Goal: Task Accomplishment & Management: Complete application form

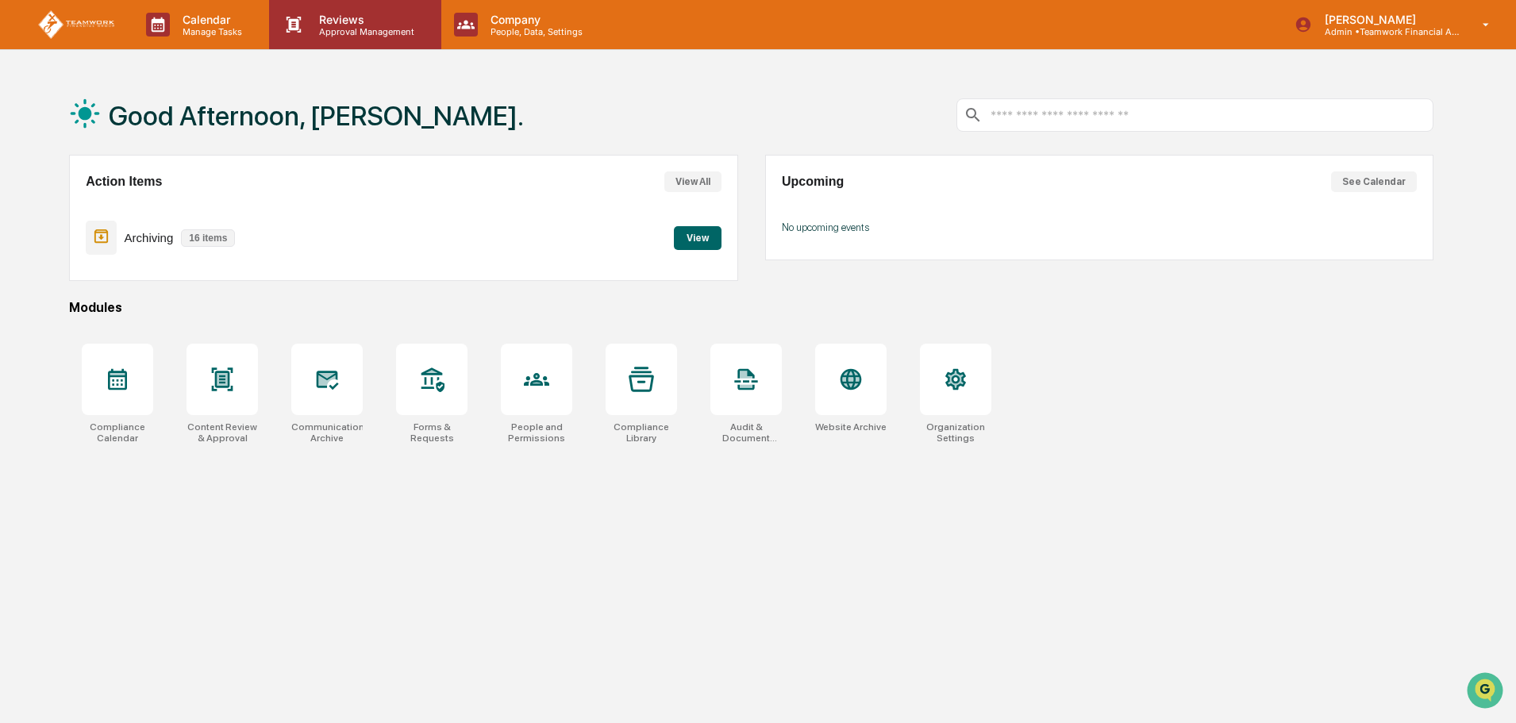
click at [374, 18] on p "Reviews" at bounding box center [364, 19] width 116 height 13
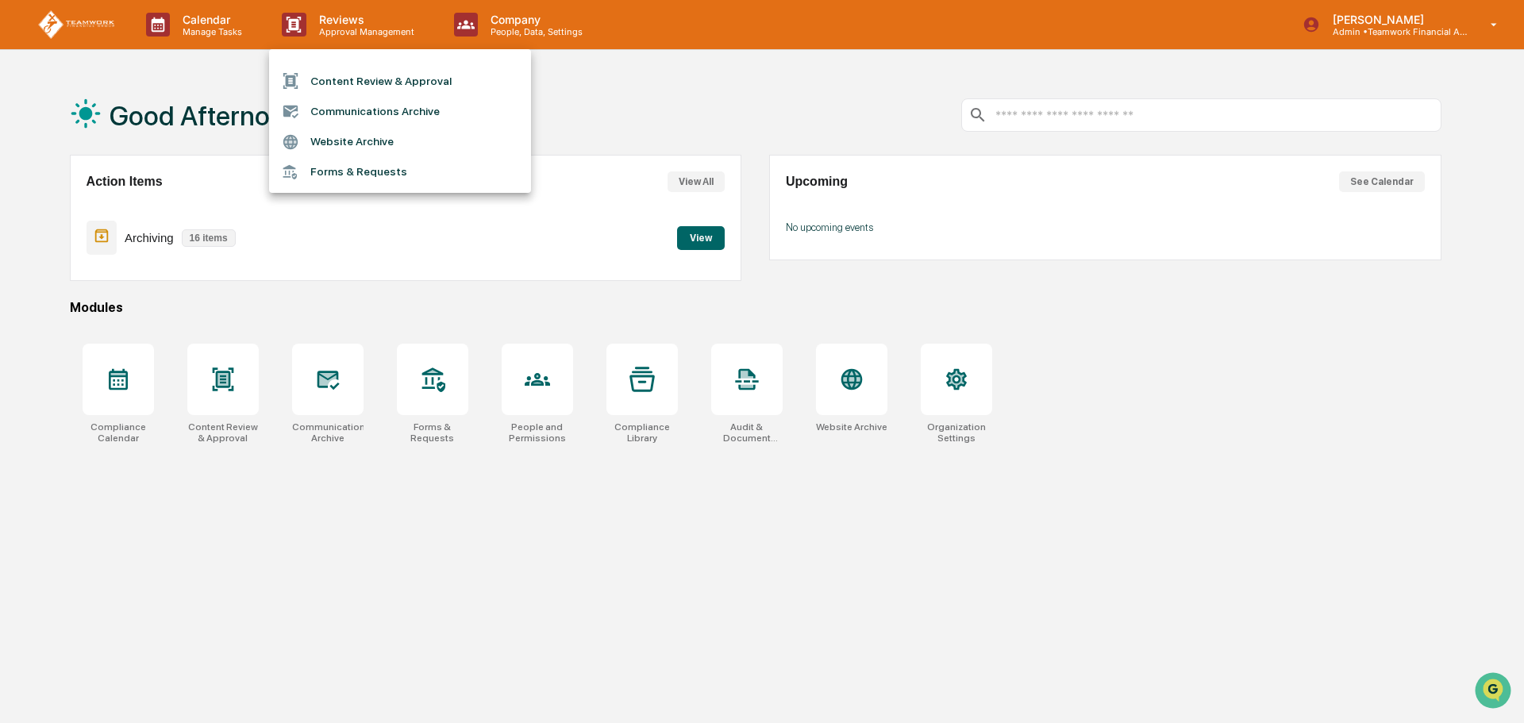
click at [348, 80] on li "Content Review & Approval" at bounding box center [400, 81] width 262 height 30
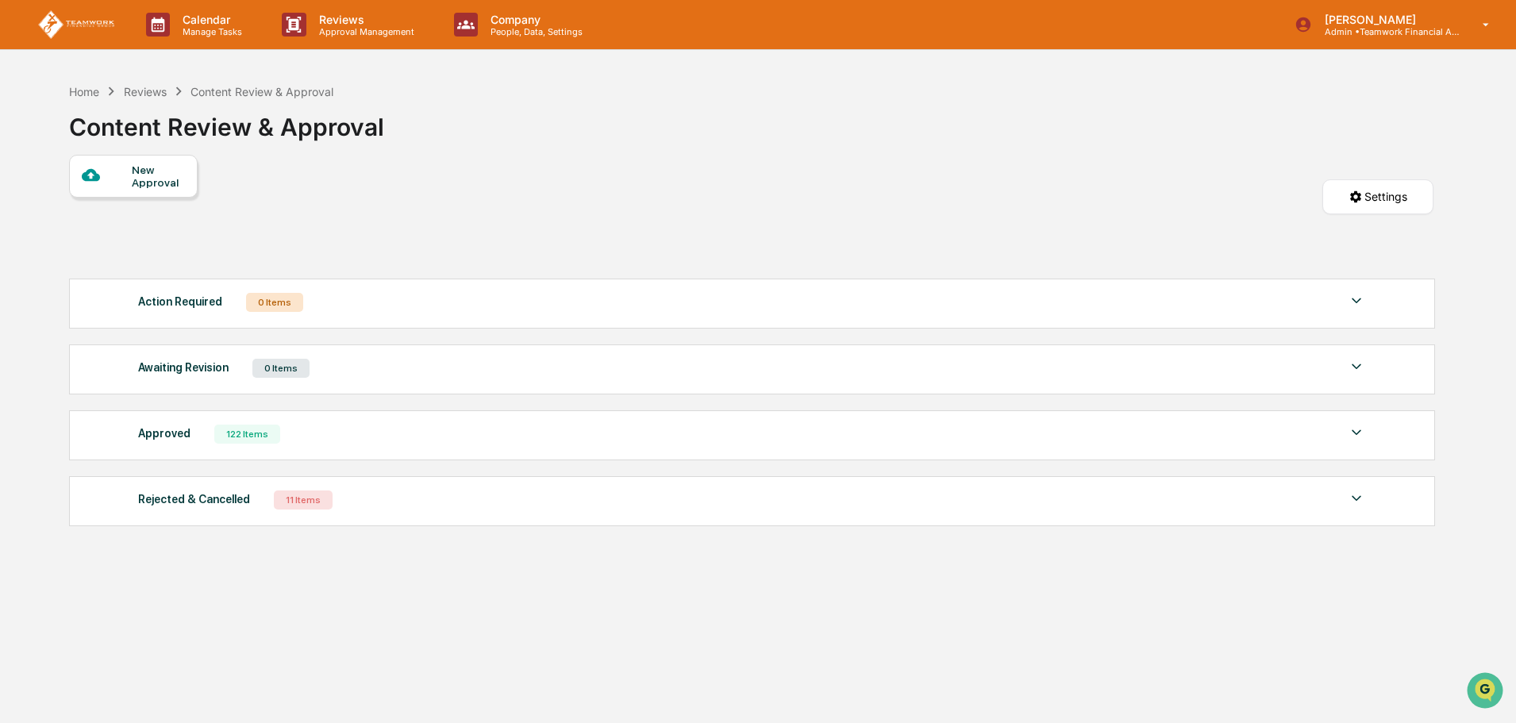
click at [167, 170] on div "New Approval" at bounding box center [158, 175] width 53 height 25
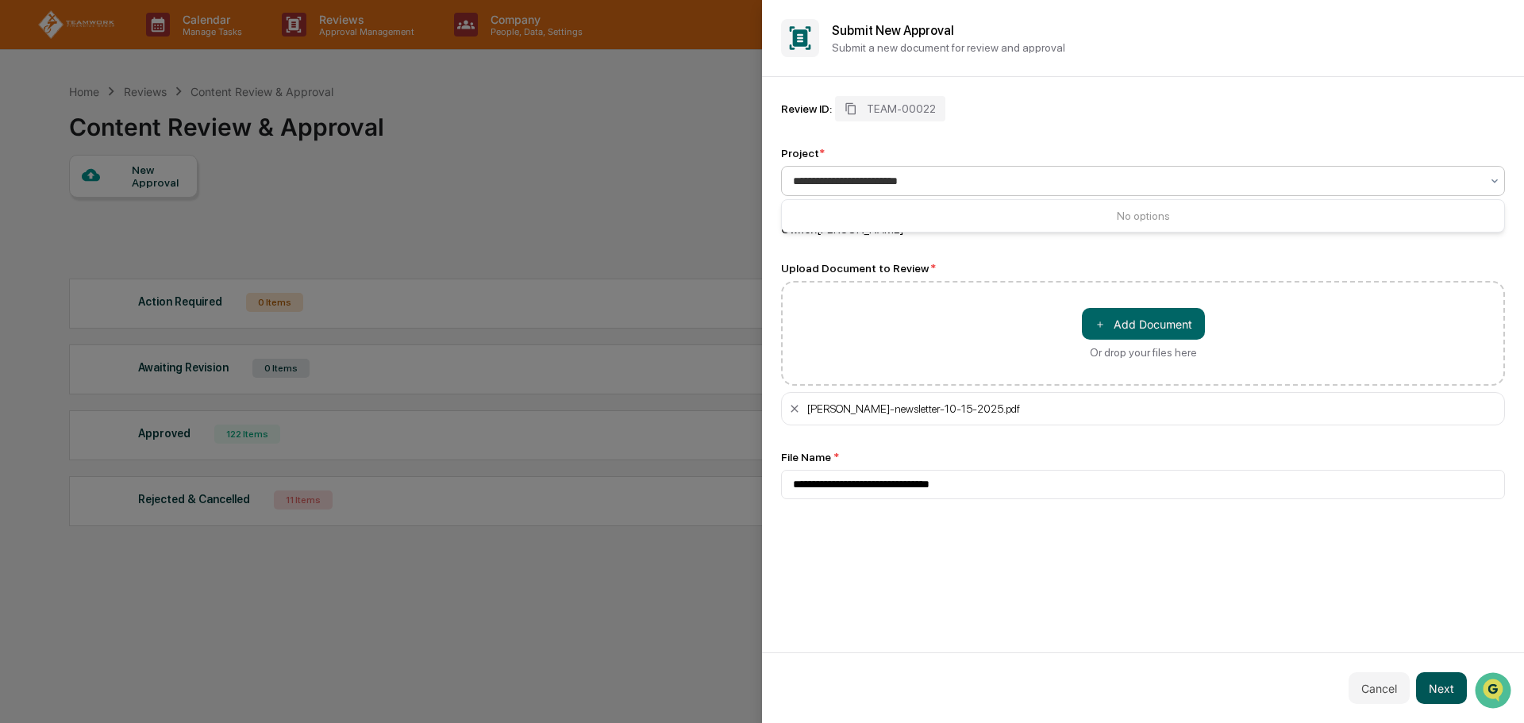
type input "**********"
click at [1450, 682] on button "Next" at bounding box center [1441, 688] width 51 height 32
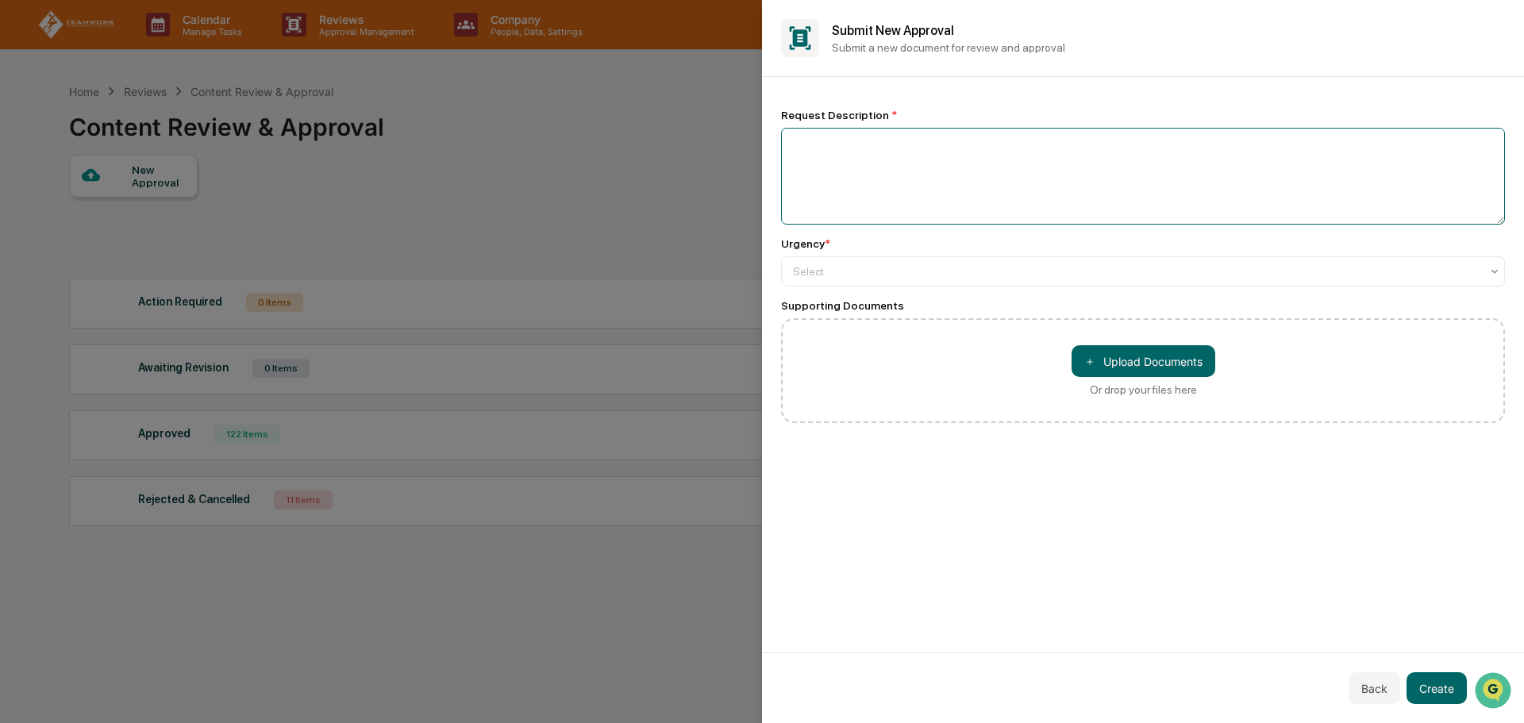
click at [847, 140] on textarea at bounding box center [1143, 176] width 724 height 97
type textarea "**********"
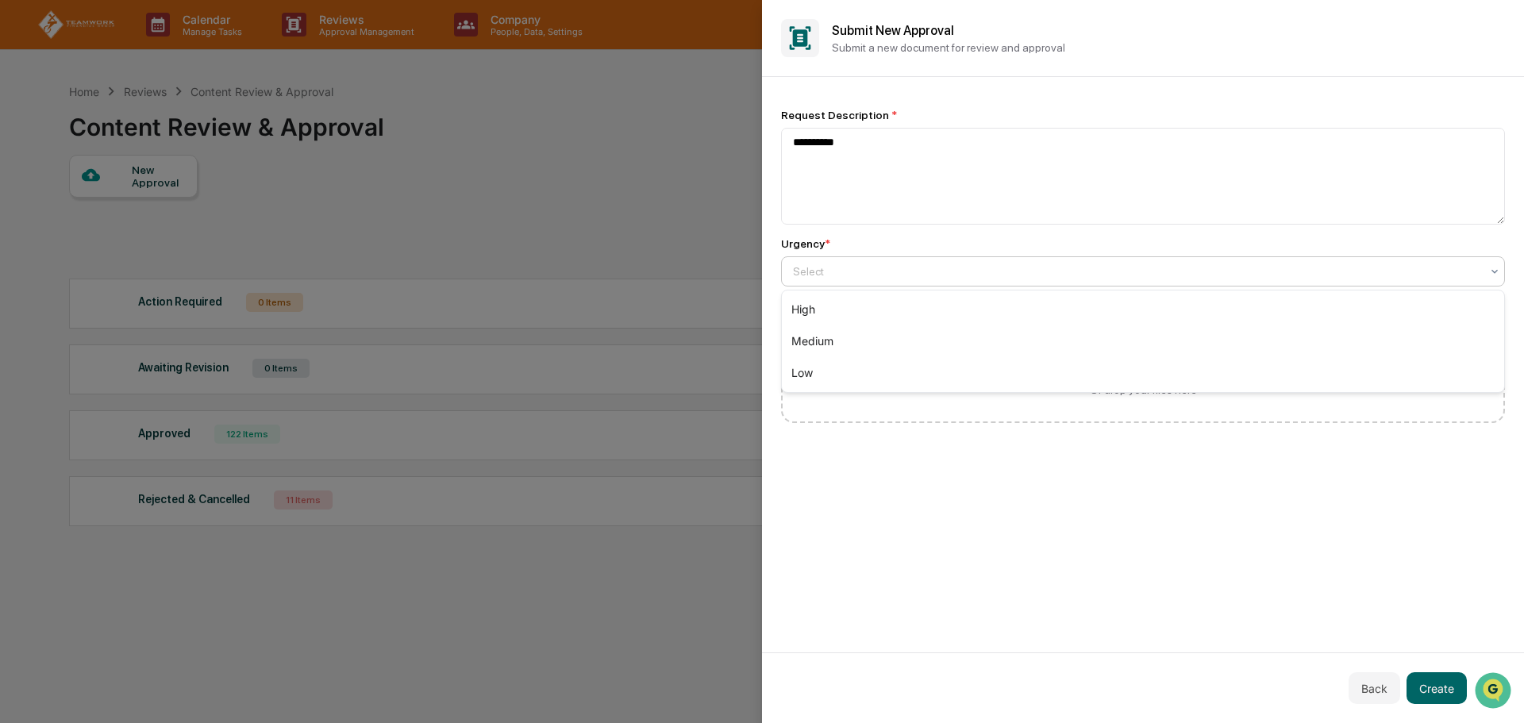
click at [936, 271] on div at bounding box center [1136, 271] width 687 height 16
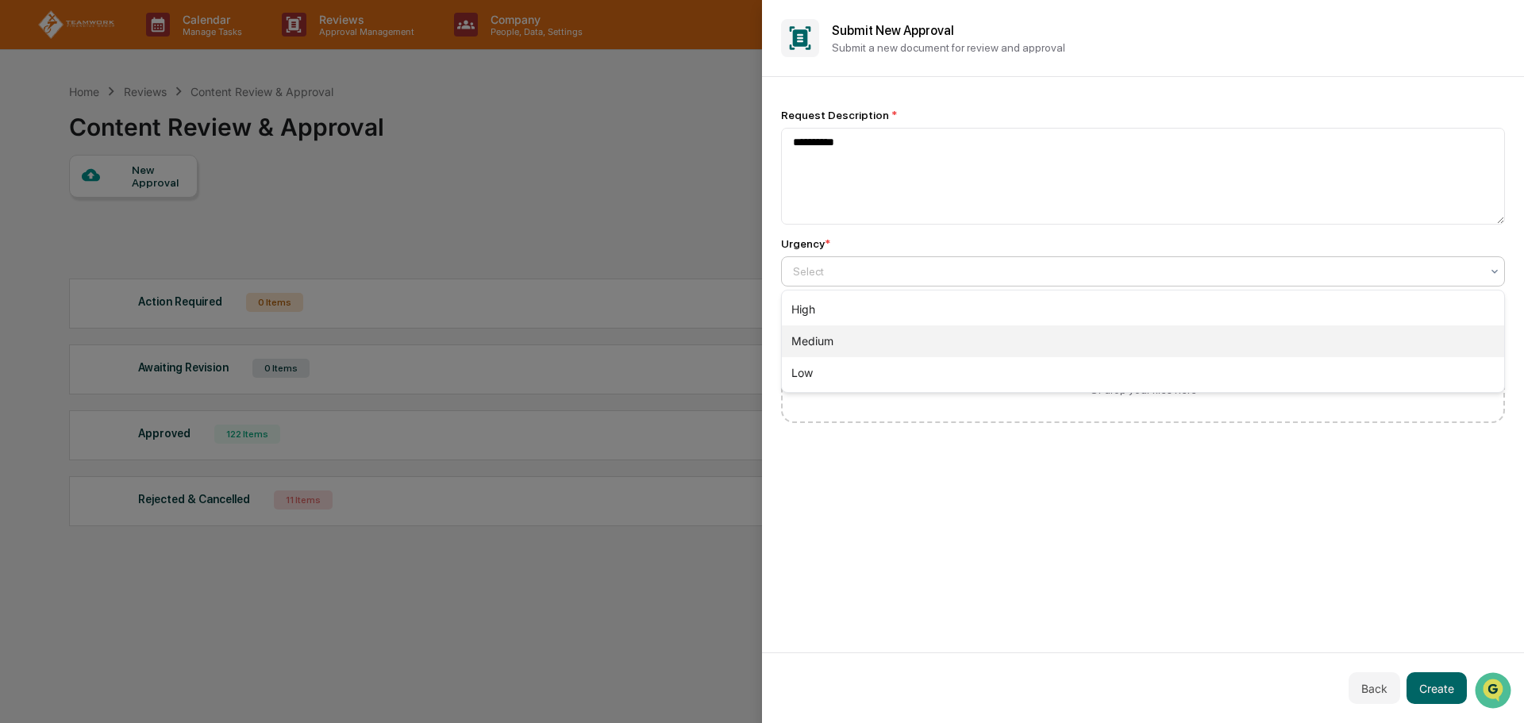
click at [913, 332] on div "Medium" at bounding box center [1143, 341] width 722 height 32
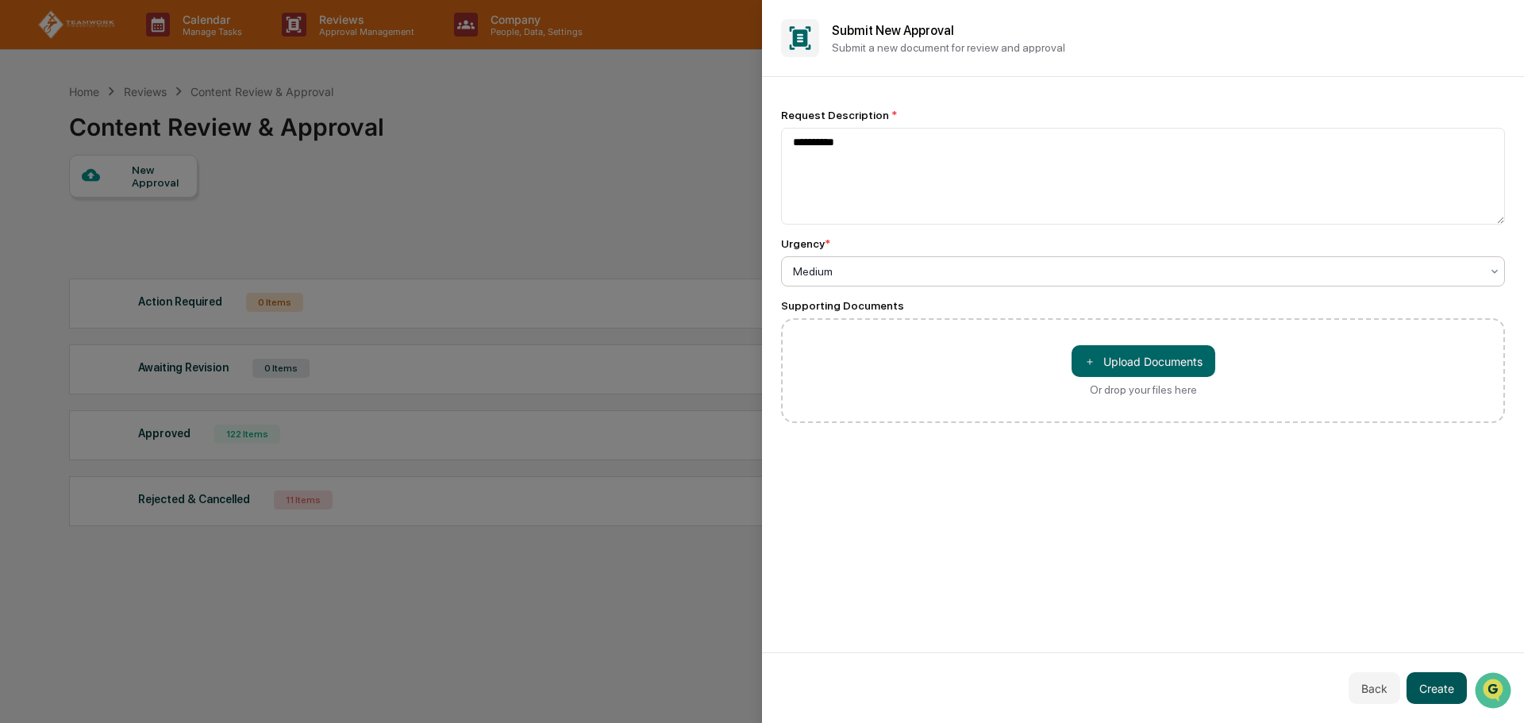
click at [1442, 678] on button "Create" at bounding box center [1436, 688] width 60 height 32
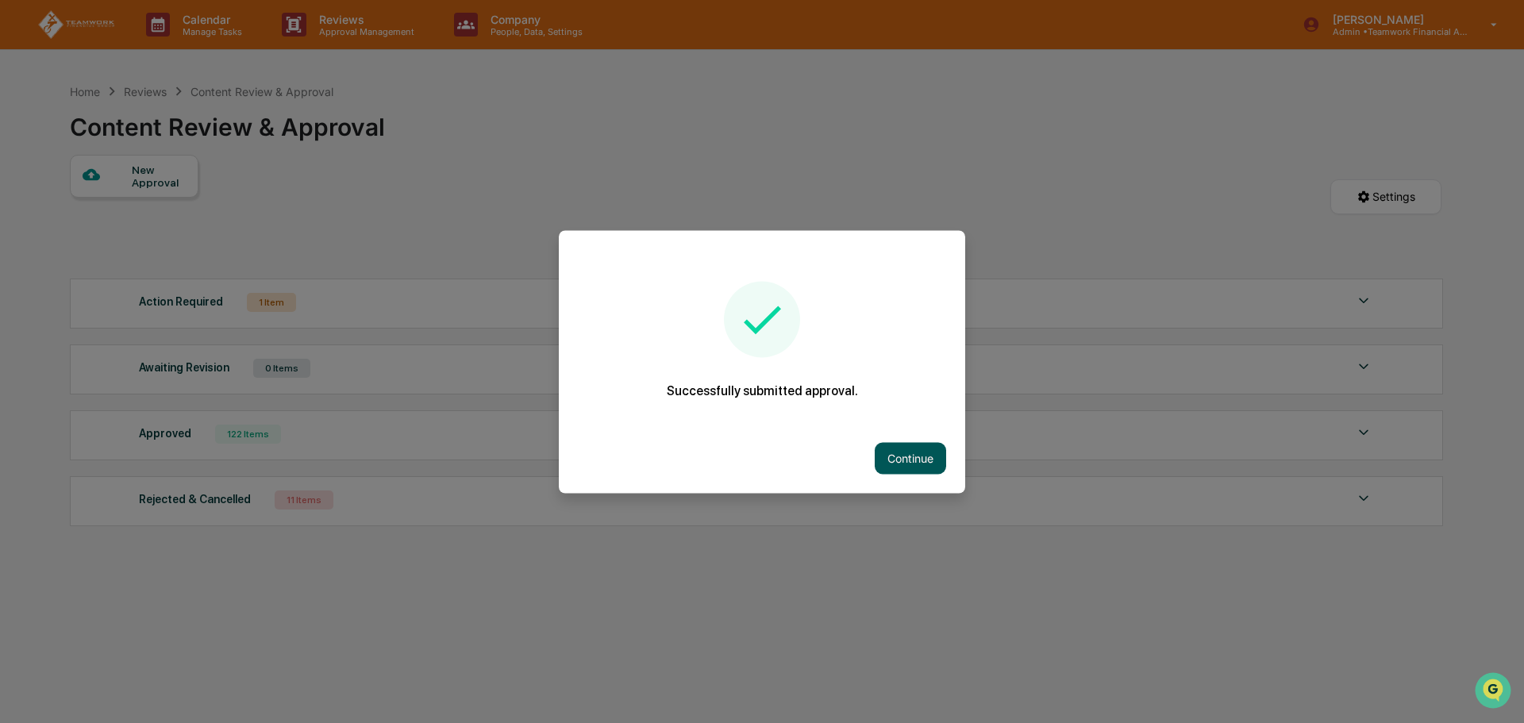
click at [918, 459] on button "Continue" at bounding box center [909, 458] width 71 height 32
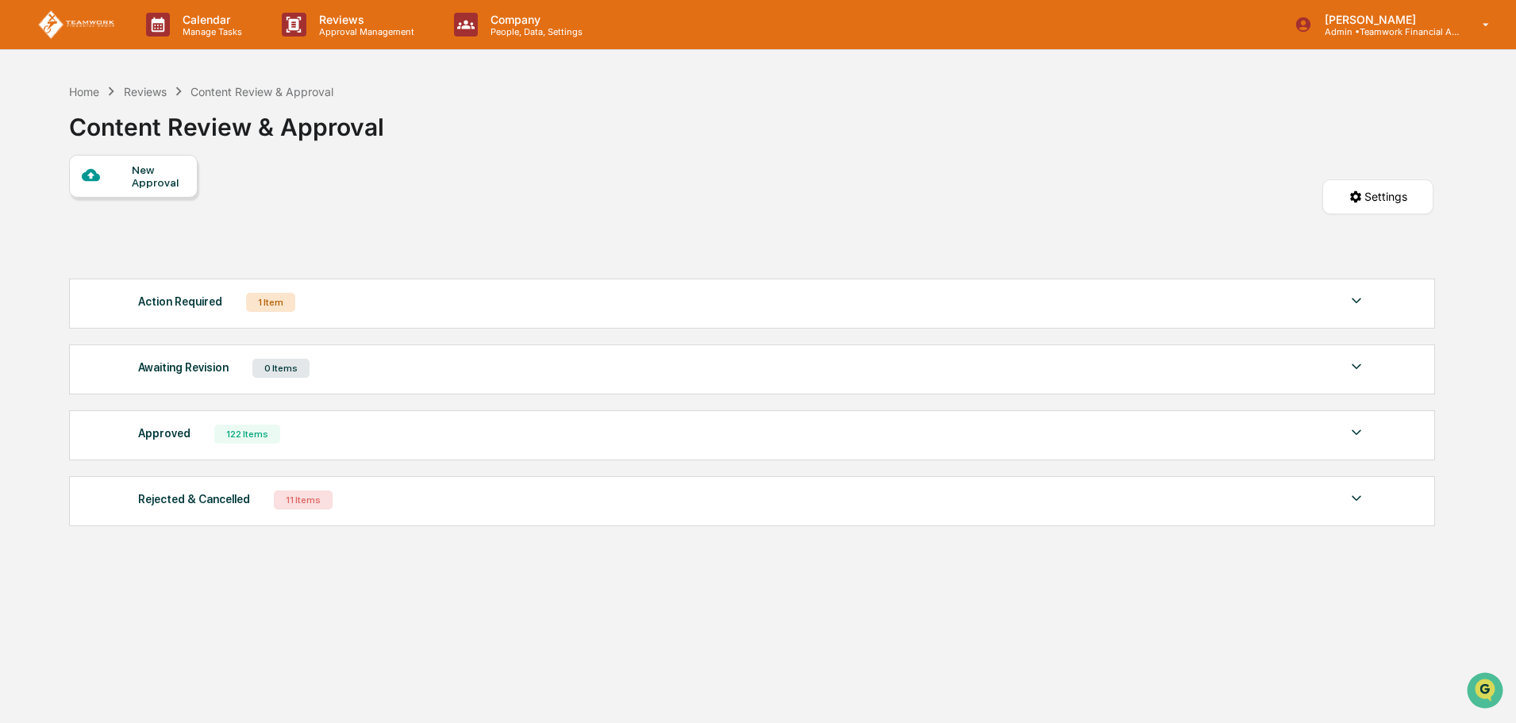
click at [1358, 299] on img at bounding box center [1356, 300] width 19 height 19
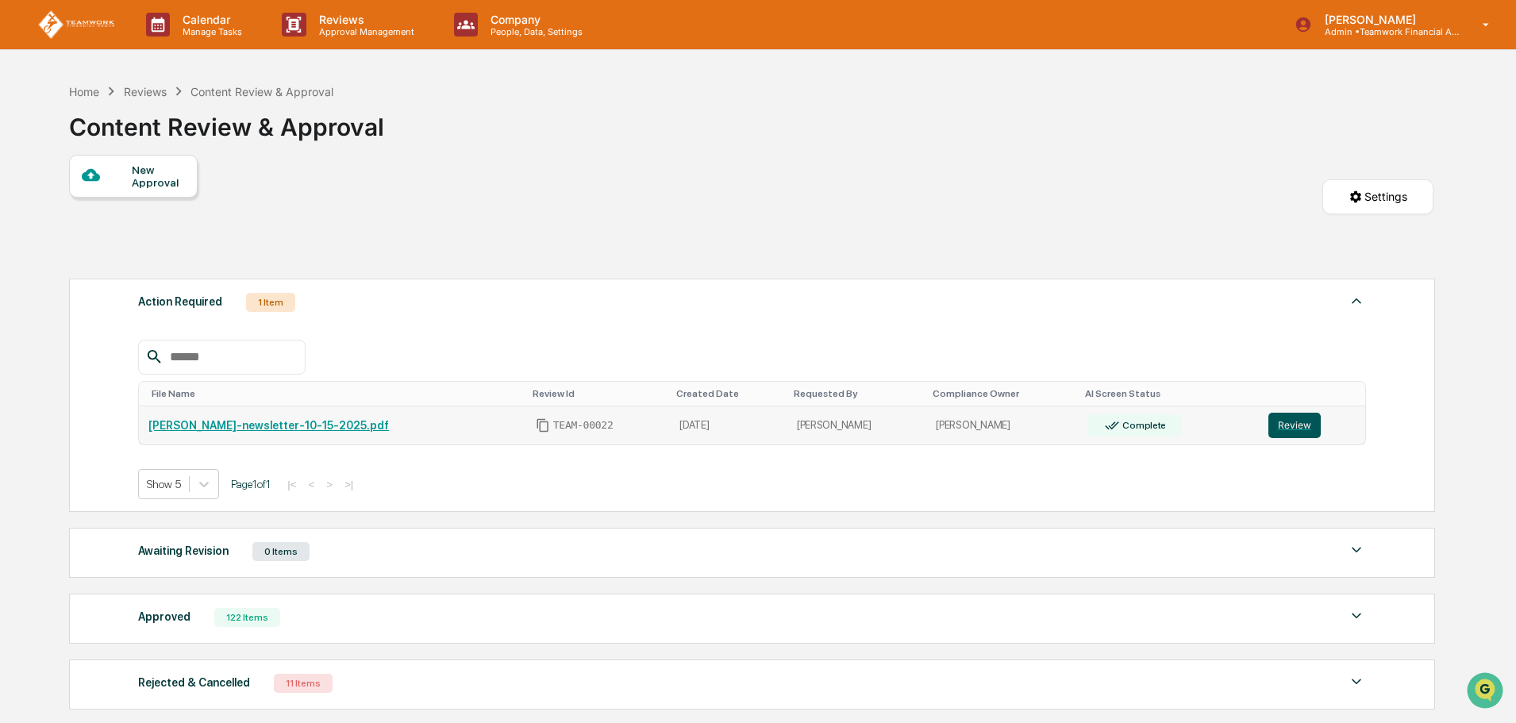
click at [1273, 427] on button "Review" at bounding box center [1294, 425] width 52 height 25
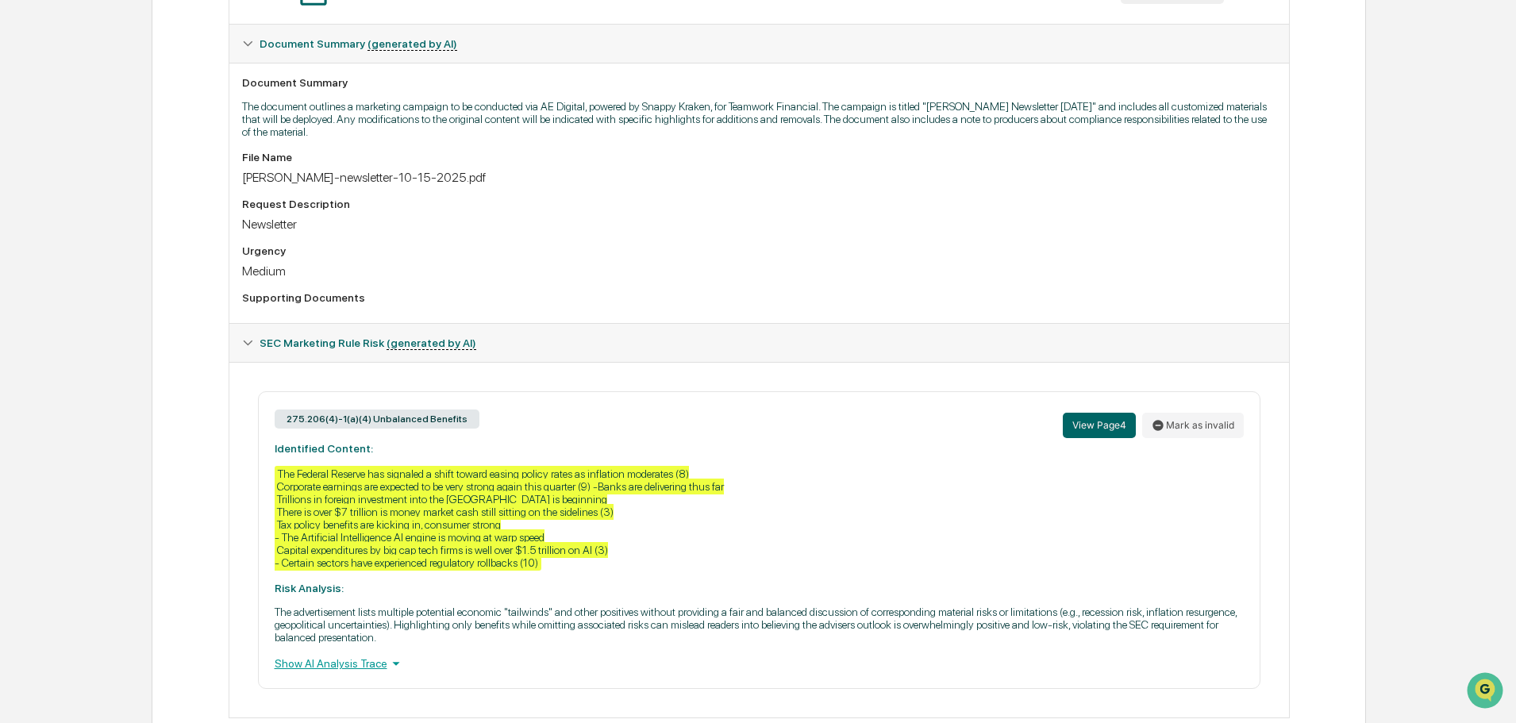
scroll to position [432, 0]
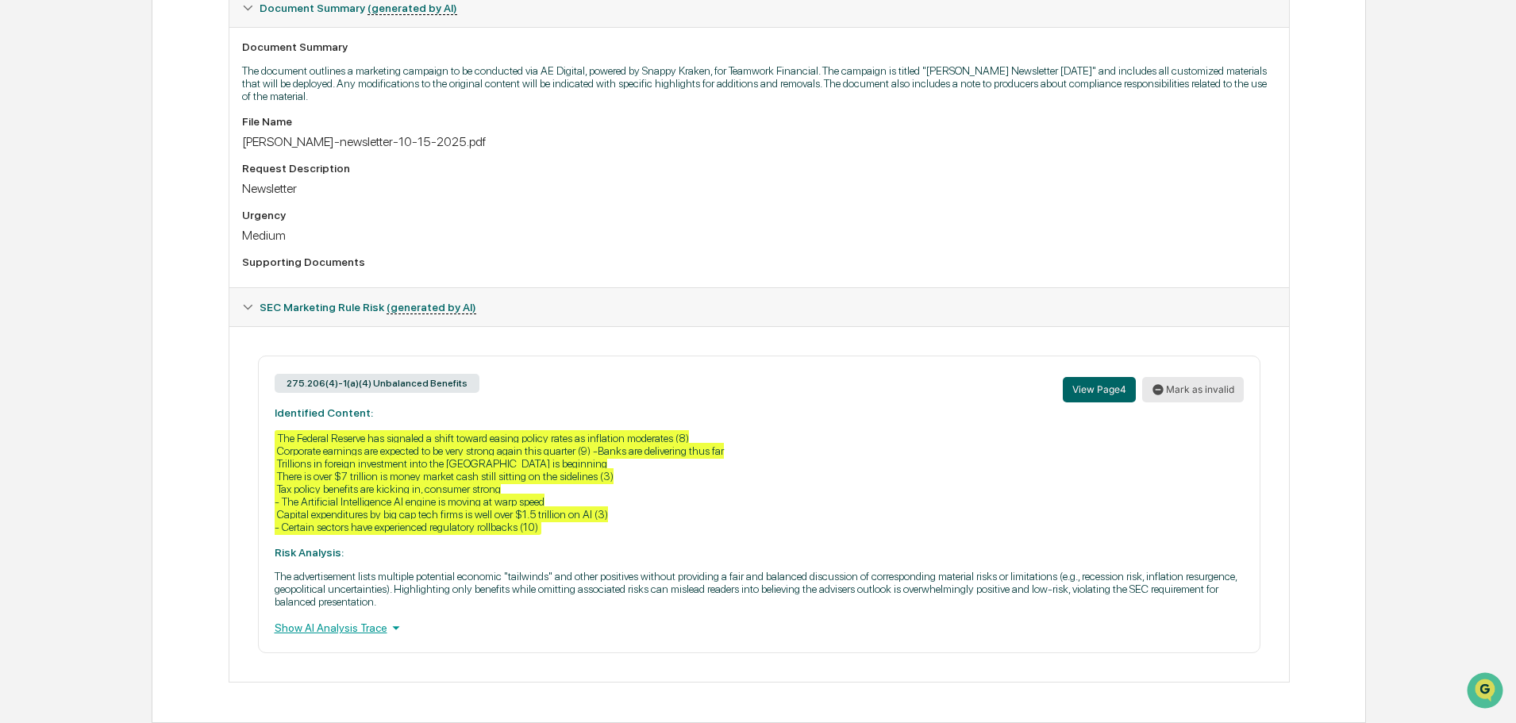
click at [1207, 391] on button "Mark as invalid" at bounding box center [1193, 389] width 102 height 25
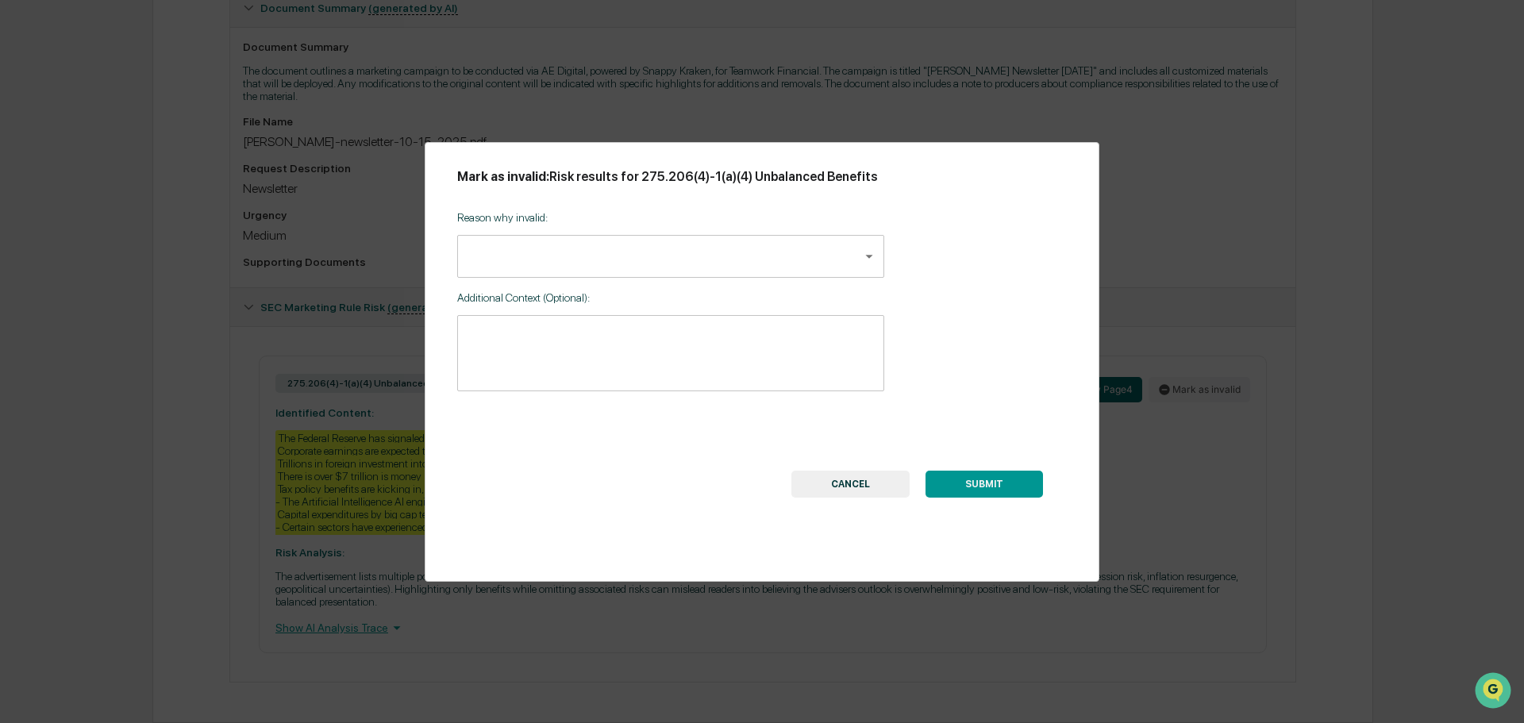
click at [660, 265] on body "Calendar Manage Tasks Reviews Approval Management Company People, Data, Setting…" at bounding box center [762, 145] width 1524 height 1155
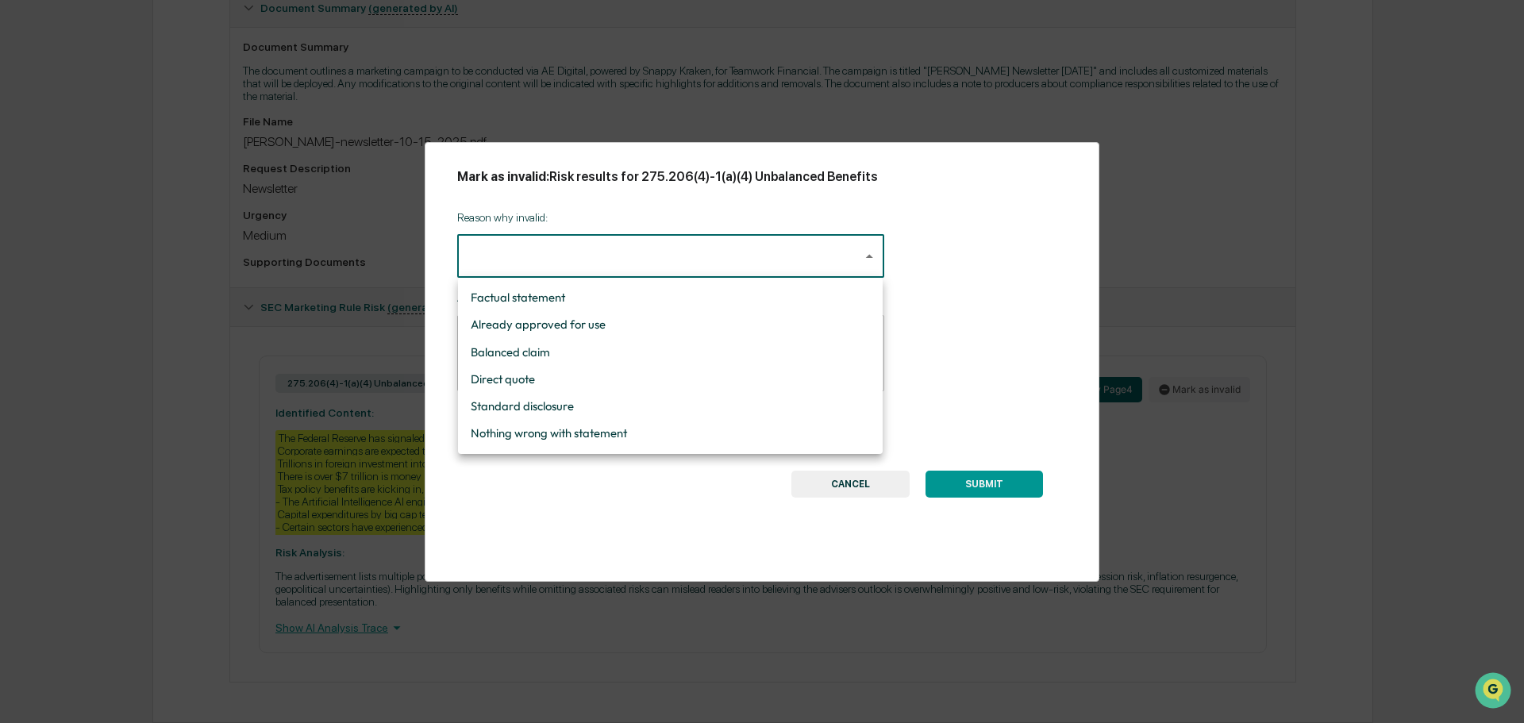
click at [736, 428] on li "Nothing wrong with statement" at bounding box center [670, 433] width 425 height 27
type input "**********"
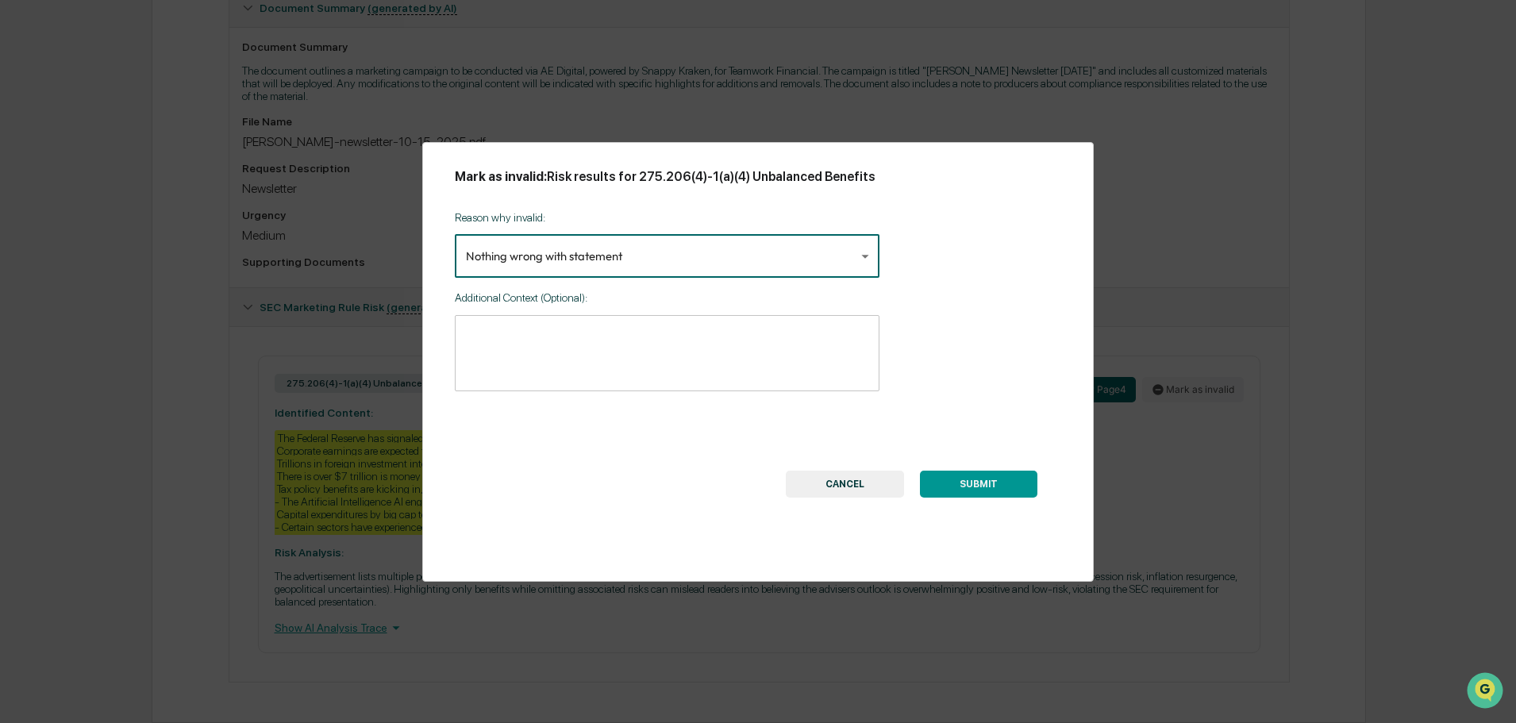
click at [544, 332] on textarea at bounding box center [667, 354] width 402 height 50
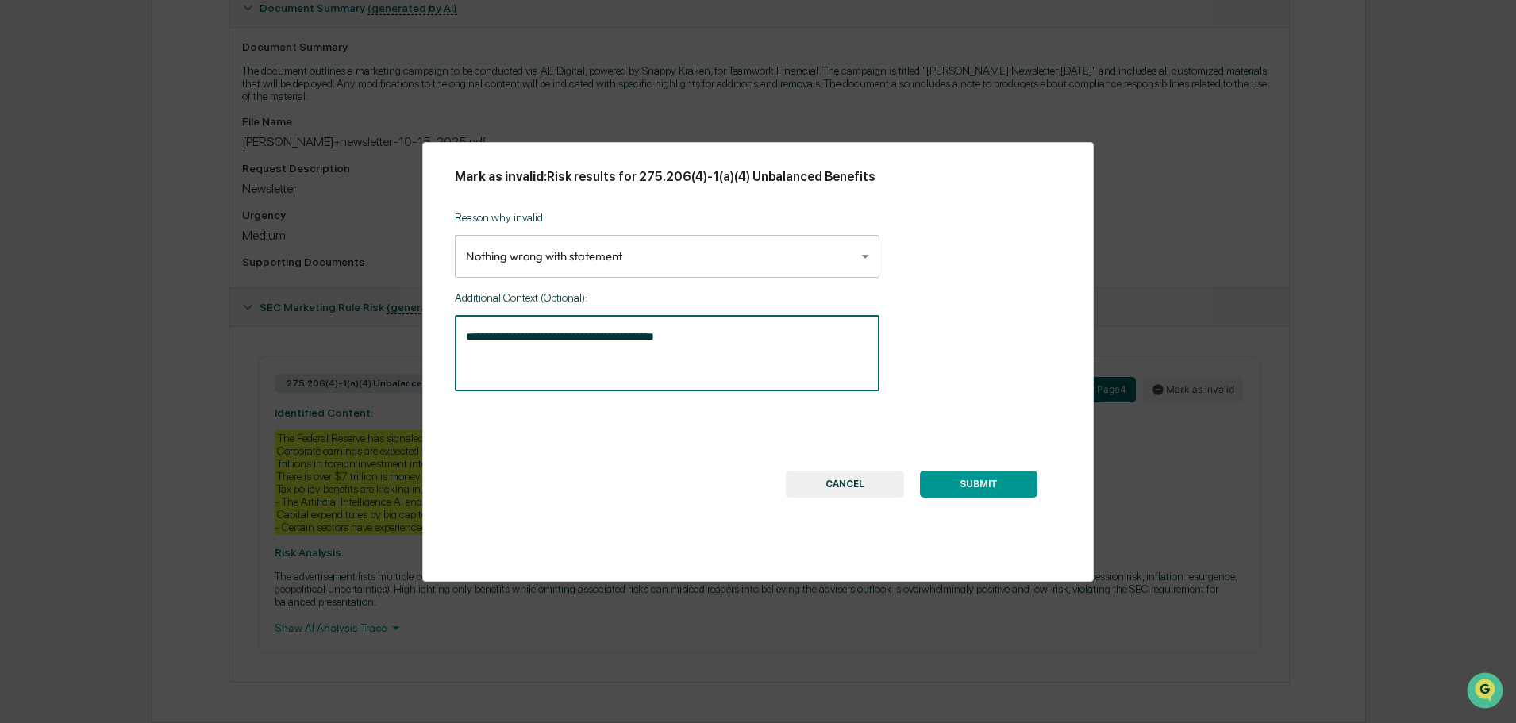
type textarea "**********"
click at [1012, 490] on button "SUBMIT" at bounding box center [978, 484] width 117 height 27
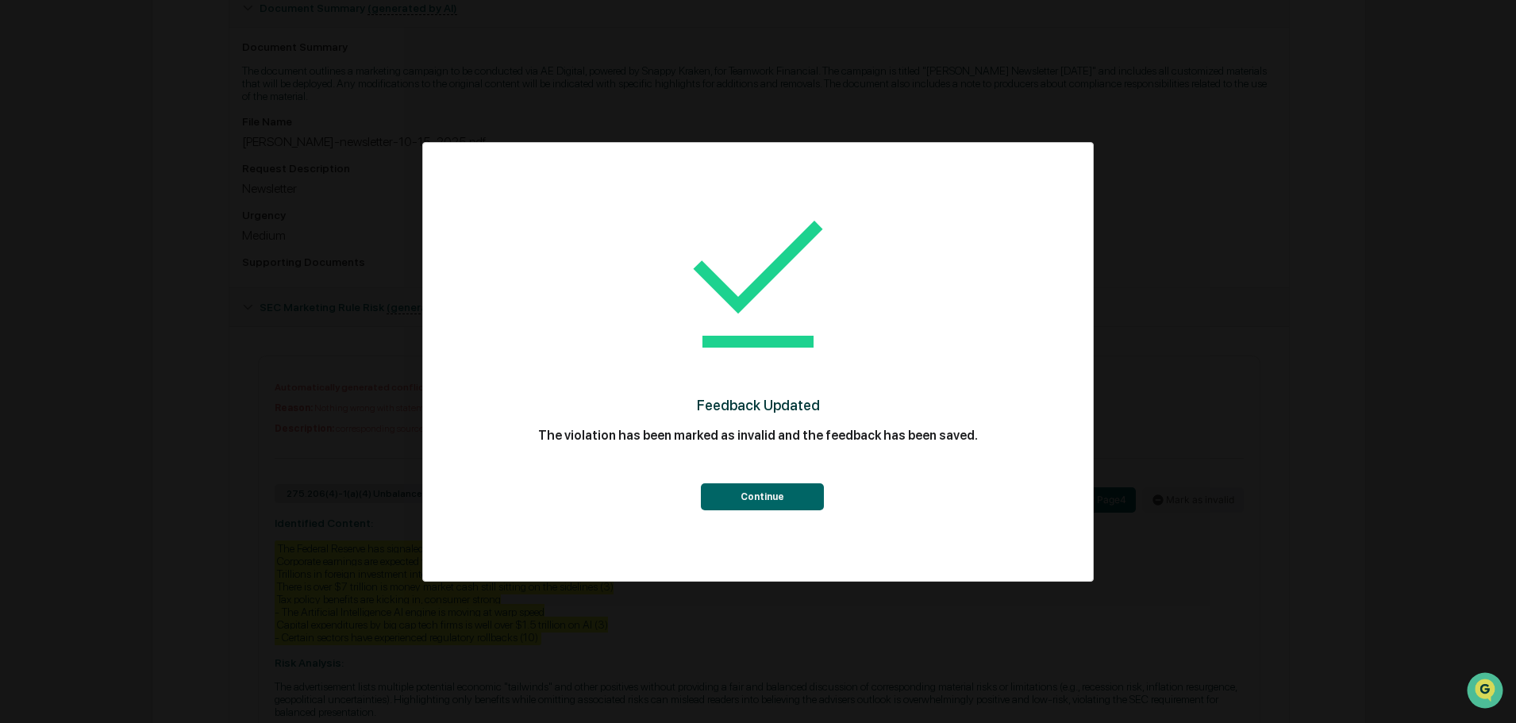
click at [763, 494] on button "Continue" at bounding box center [762, 496] width 123 height 27
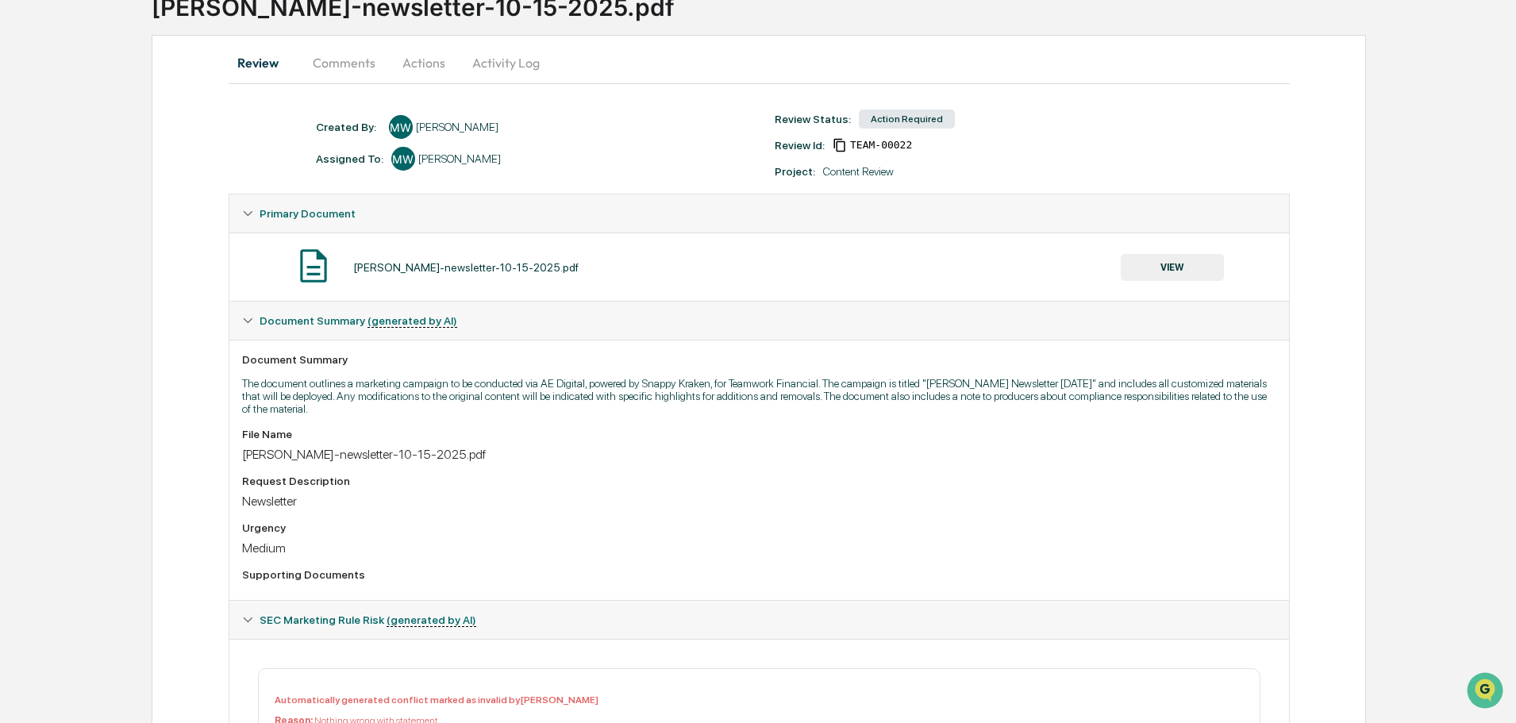
scroll to position [0, 0]
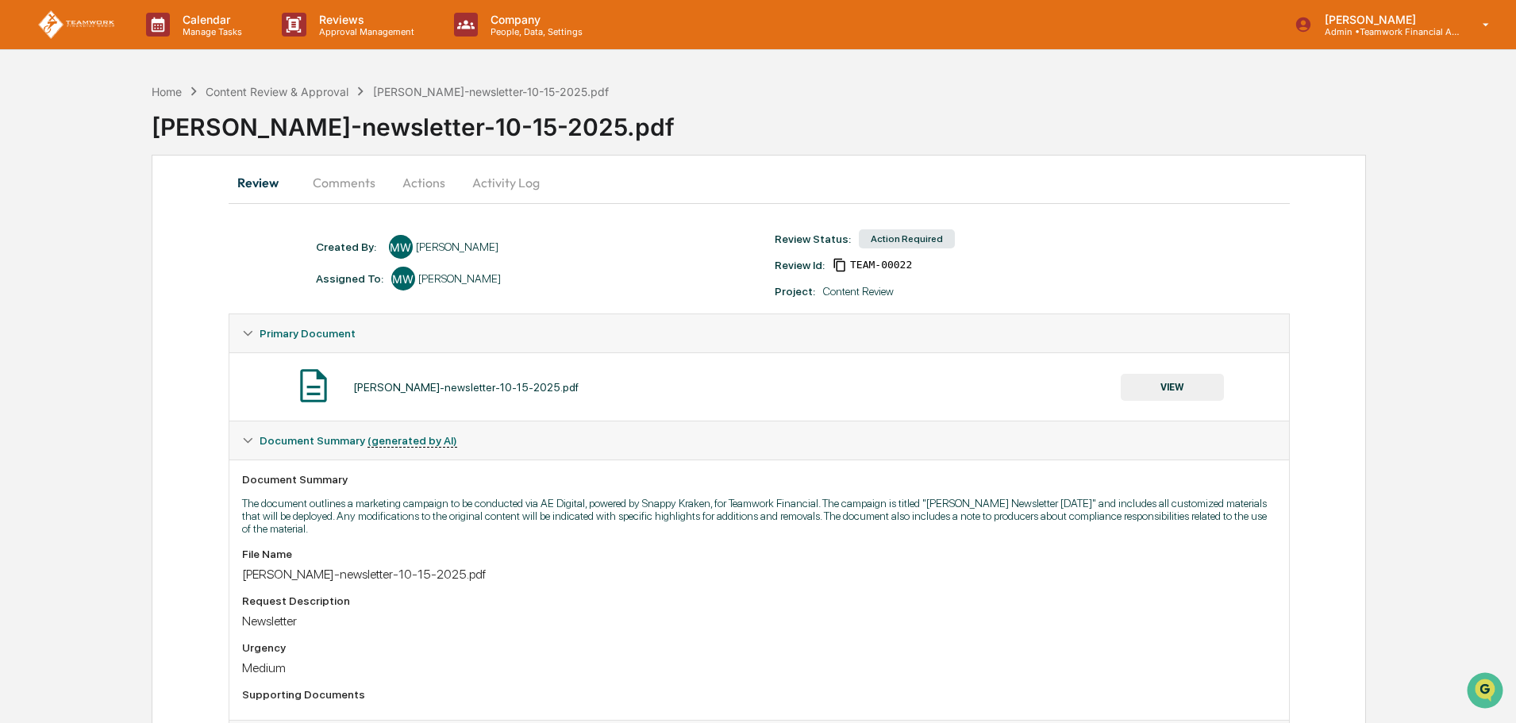
click at [425, 181] on button "Actions" at bounding box center [423, 182] width 71 height 38
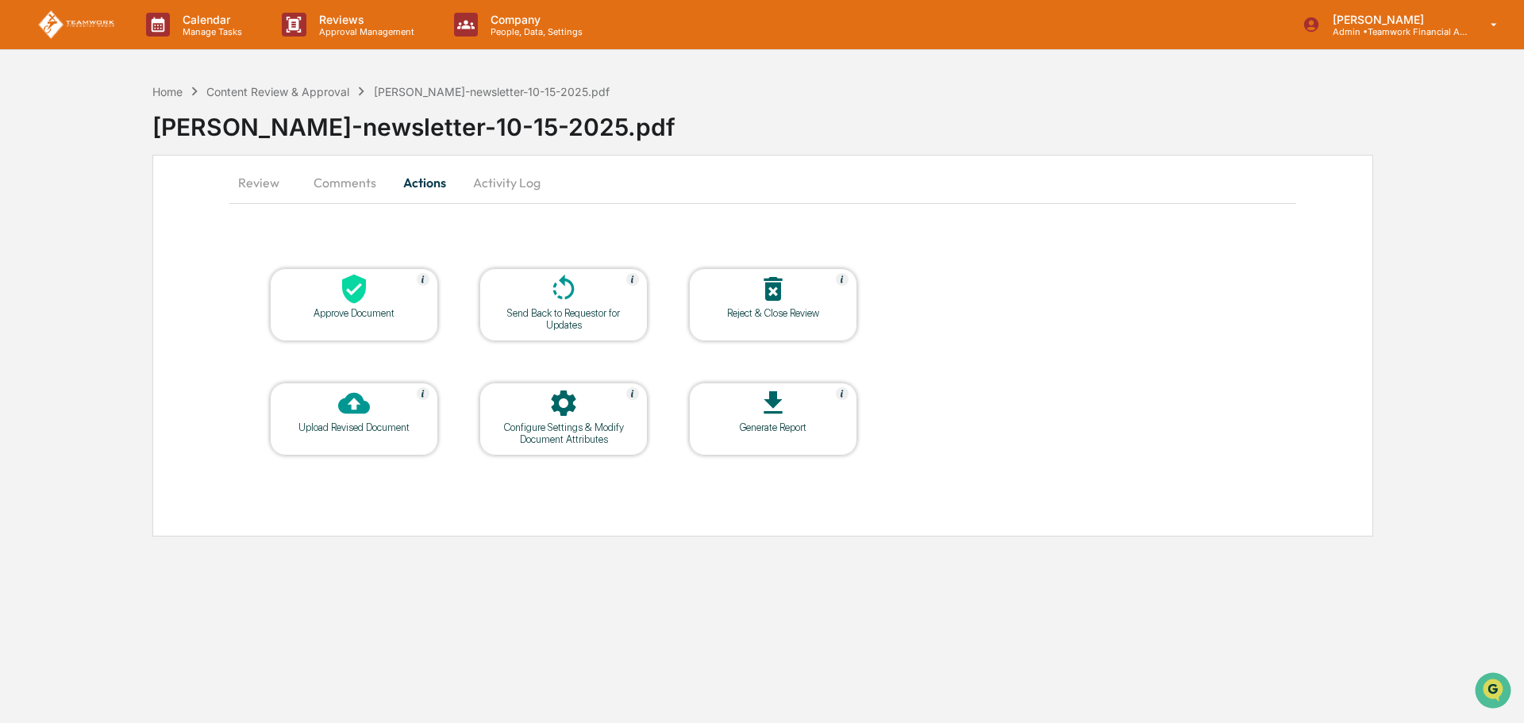
click at [351, 305] on div at bounding box center [354, 290] width 159 height 34
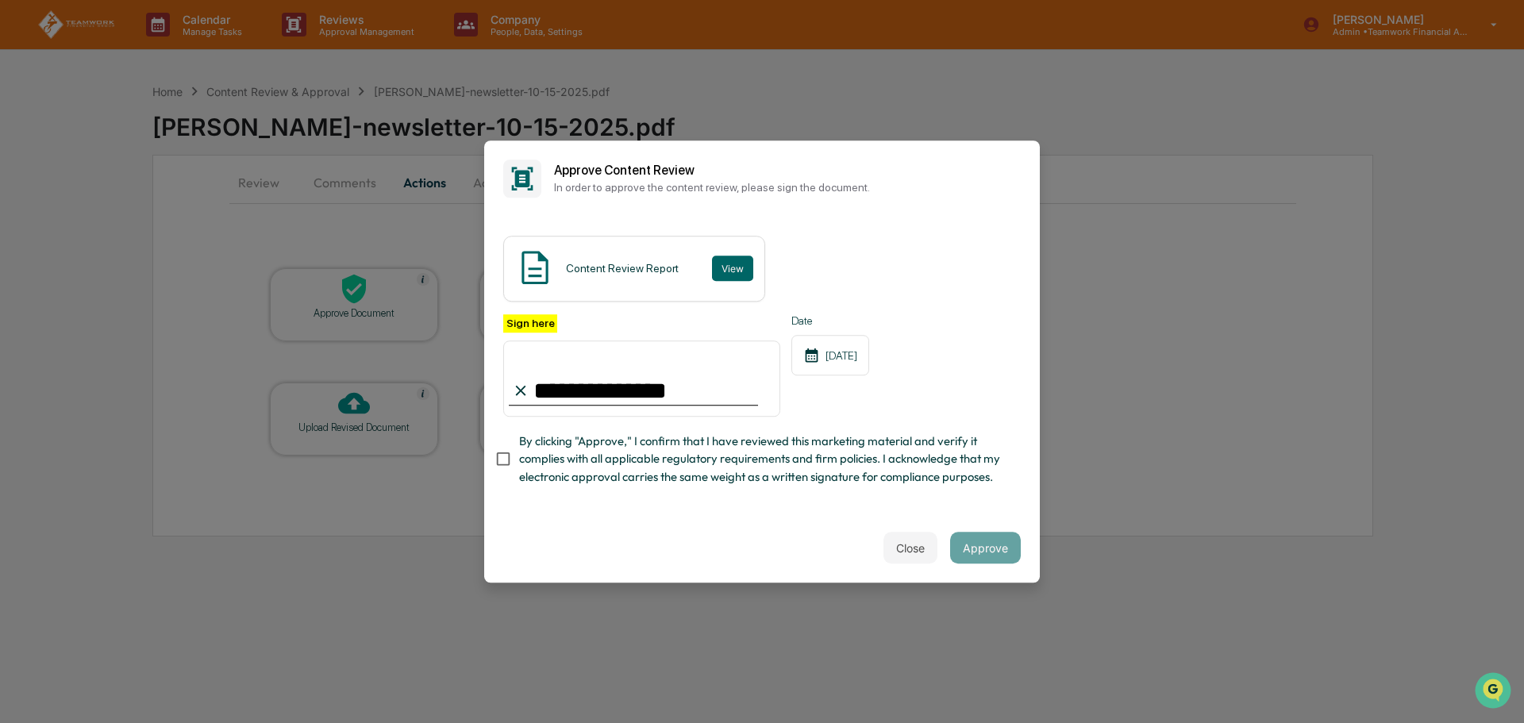
type input "**********"
click at [982, 563] on button "Approve" at bounding box center [985, 548] width 71 height 32
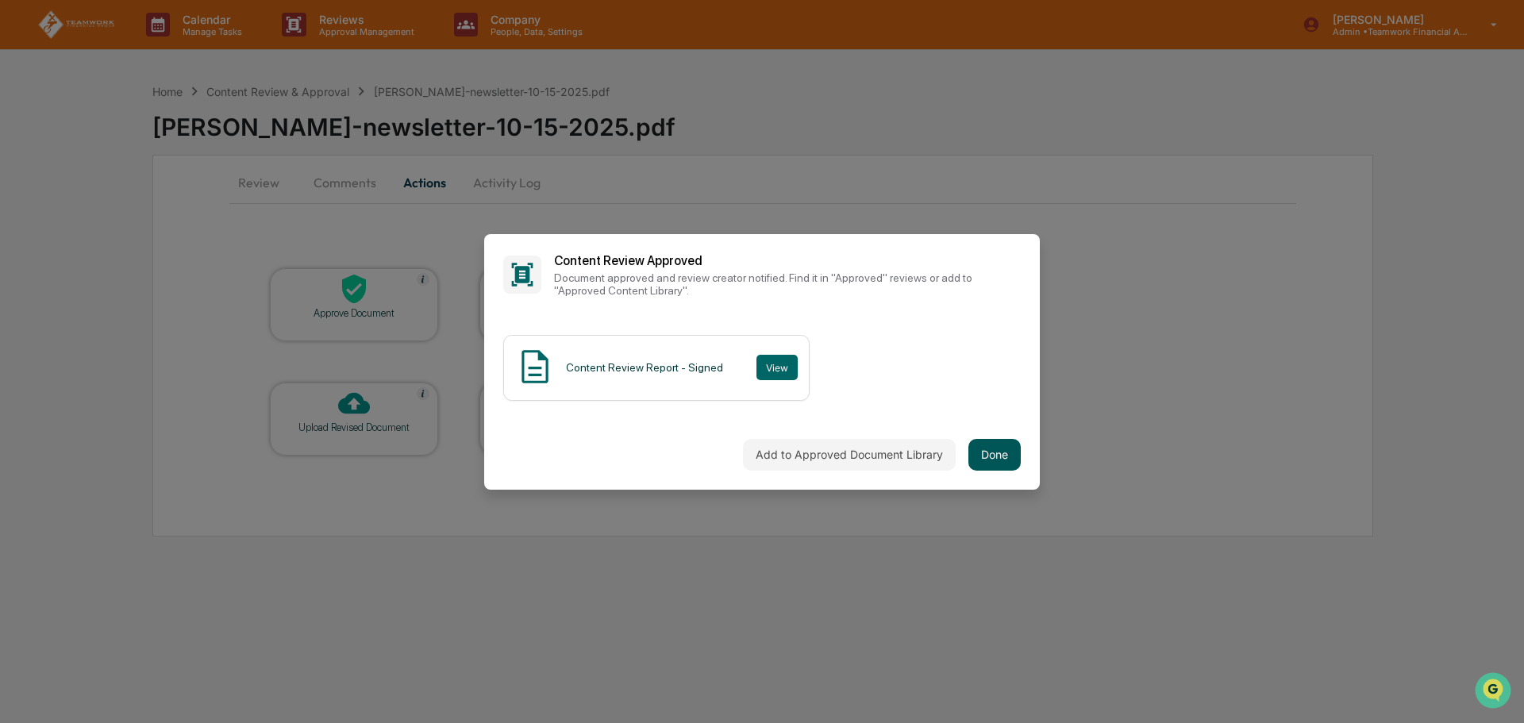
click at [989, 452] on button "Done" at bounding box center [994, 455] width 52 height 32
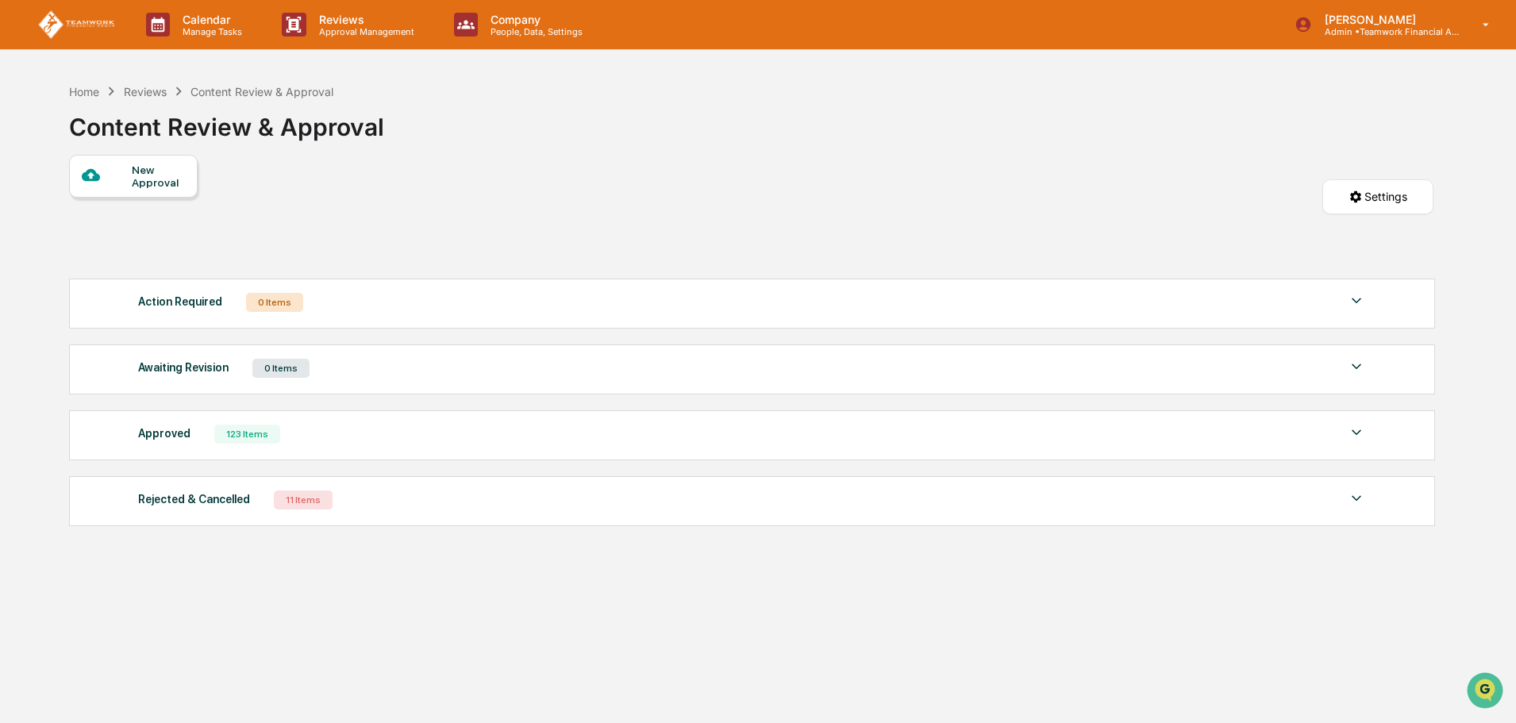
click at [142, 181] on div "New Approval" at bounding box center [158, 175] width 53 height 25
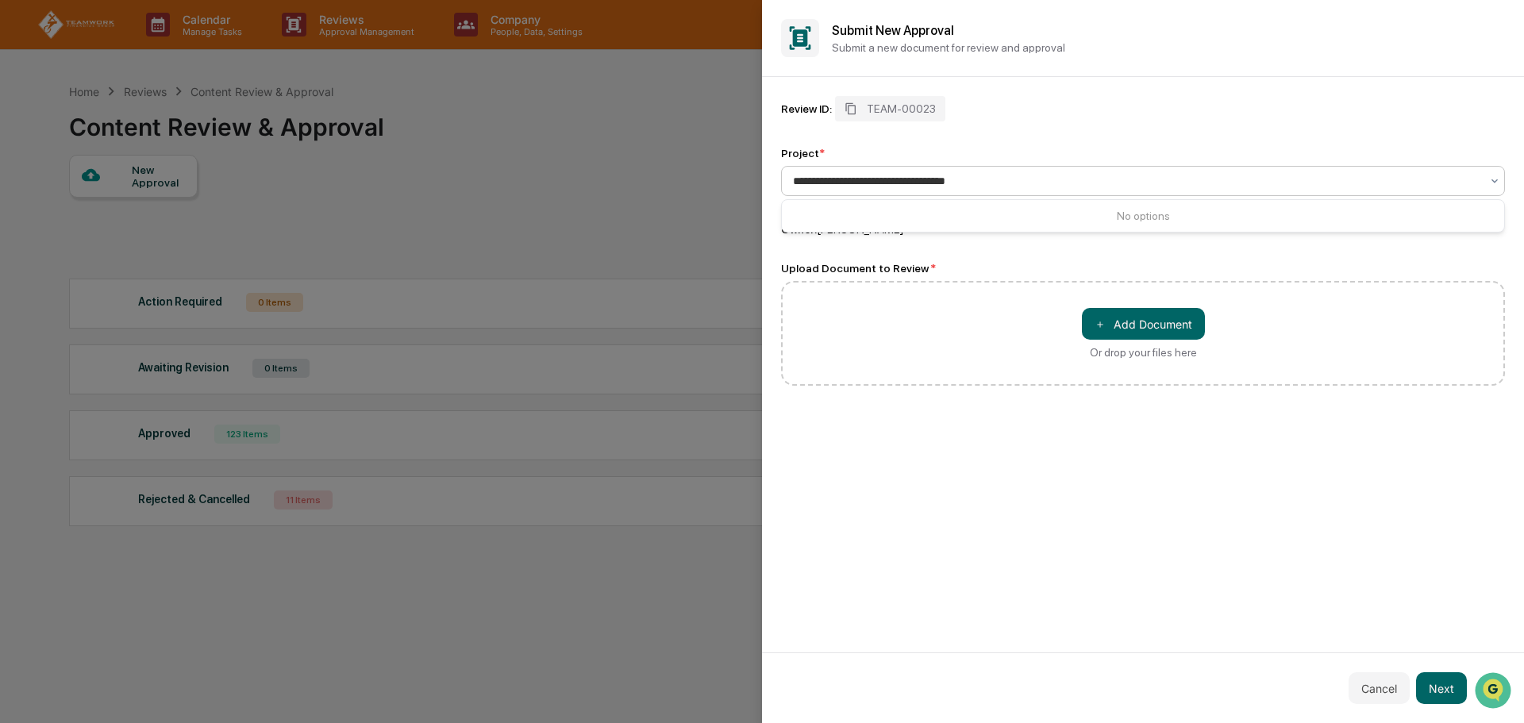
type input "**********"
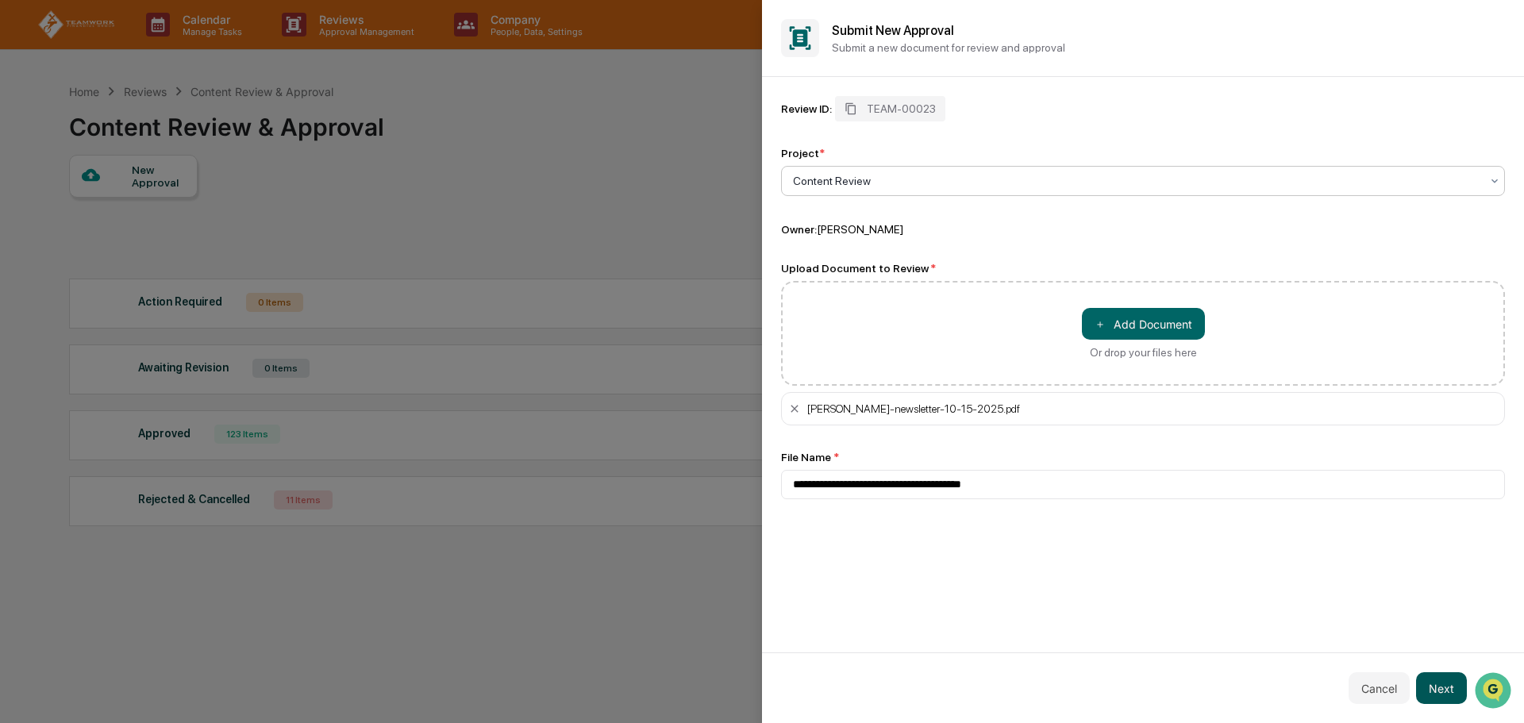
drag, startPoint x: 1445, startPoint y: 682, endPoint x: 1454, endPoint y: 674, distance: 11.8
click at [1445, 680] on button "Next" at bounding box center [1441, 688] width 51 height 32
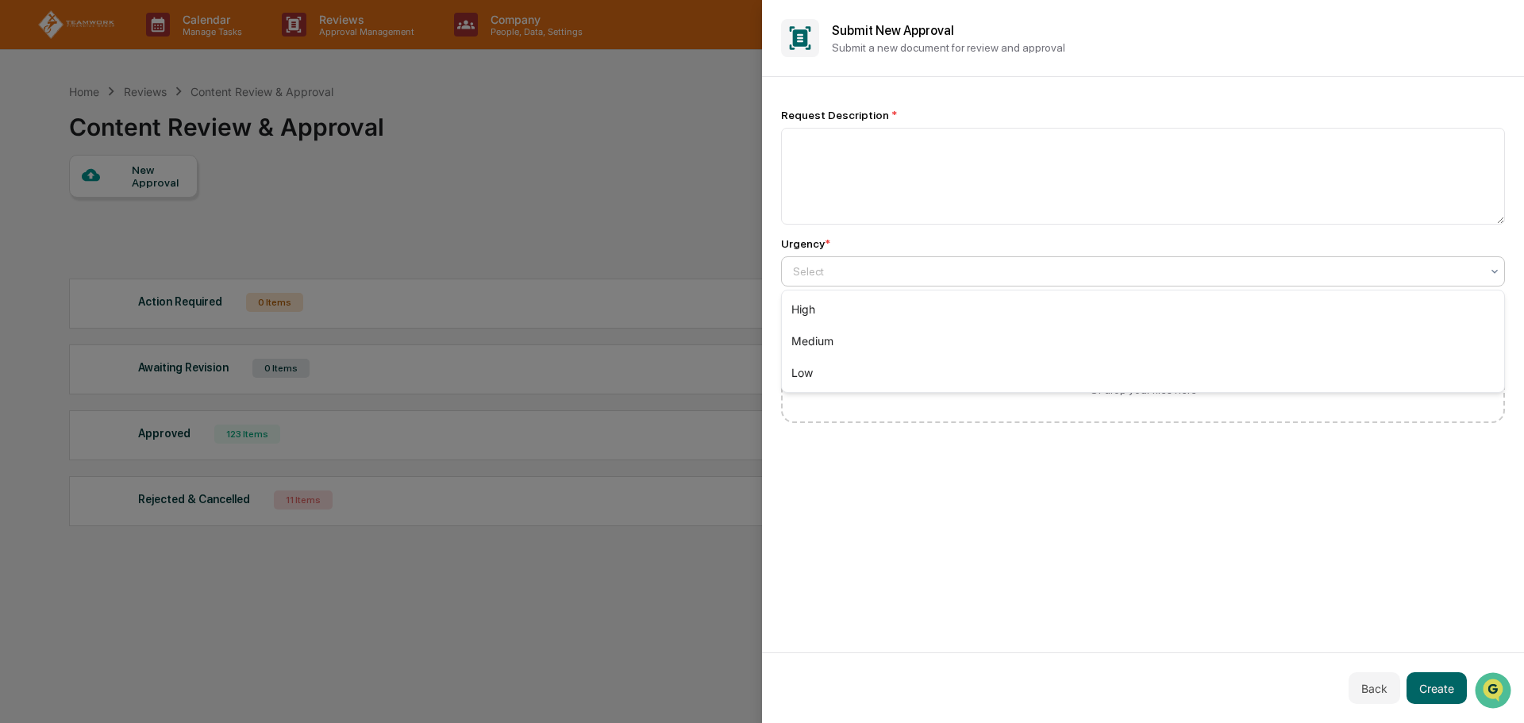
click at [849, 270] on div at bounding box center [1136, 271] width 687 height 16
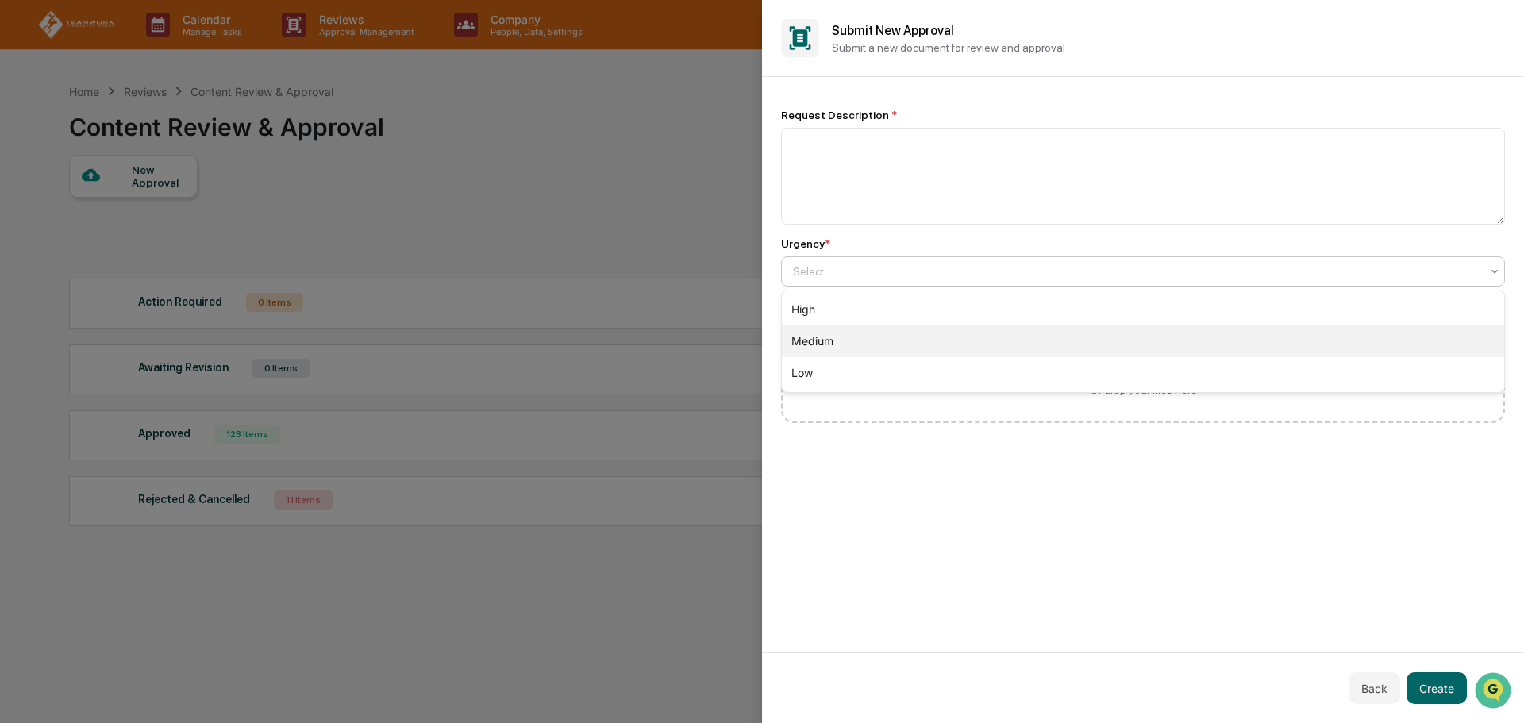
click at [839, 333] on div "Medium" at bounding box center [1143, 341] width 722 height 32
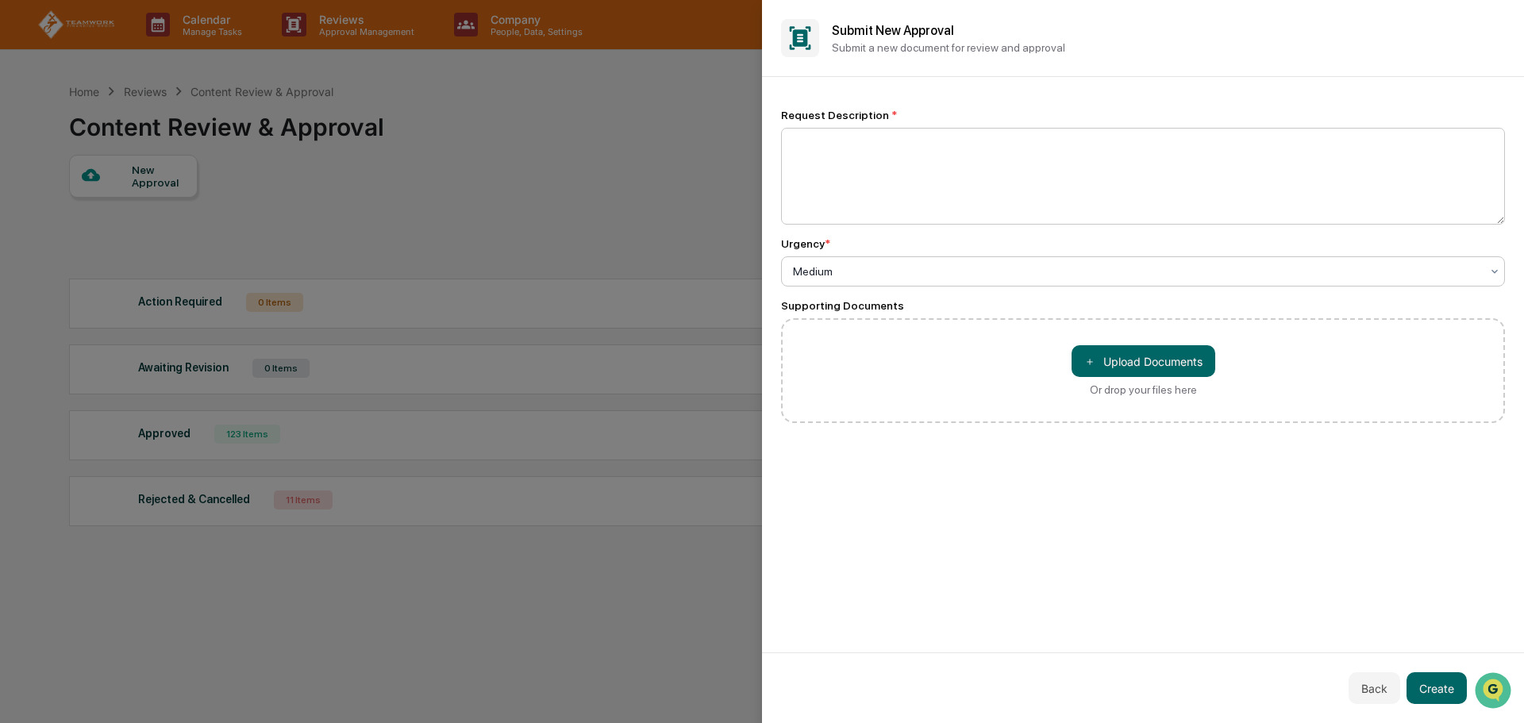
click at [828, 152] on textarea at bounding box center [1143, 176] width 724 height 97
type textarea "**********"
click at [1437, 685] on button "Create" at bounding box center [1436, 688] width 60 height 32
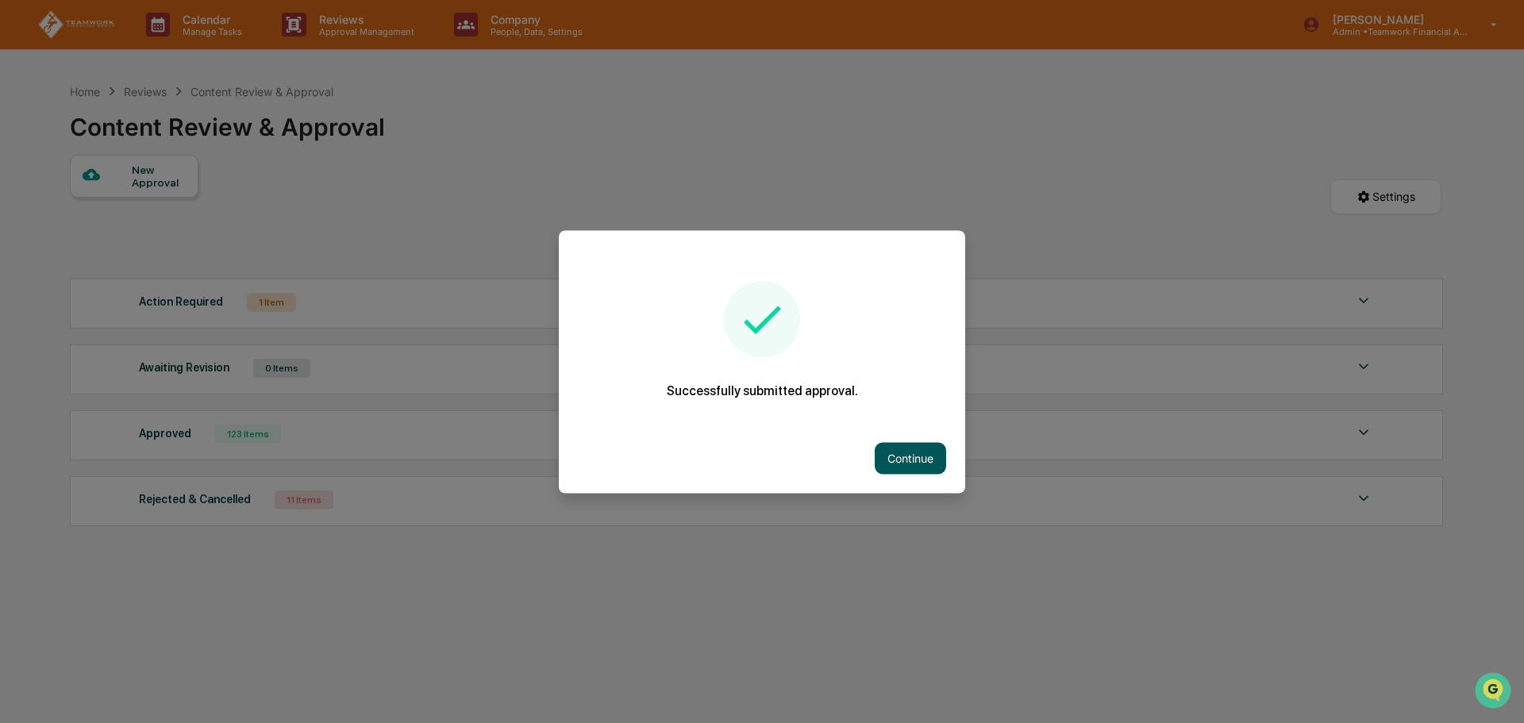
click at [901, 458] on button "Continue" at bounding box center [909, 458] width 71 height 32
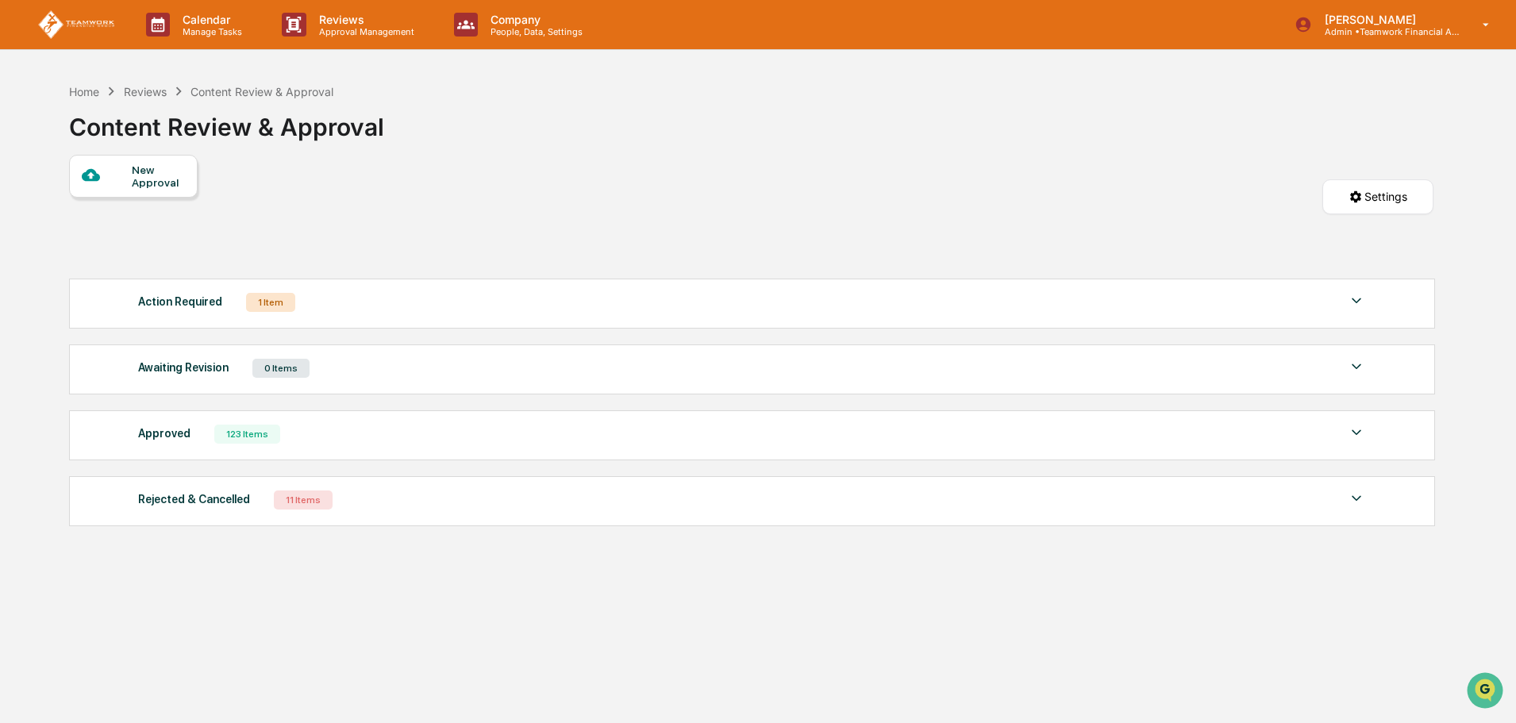
click at [1356, 304] on img at bounding box center [1356, 300] width 19 height 19
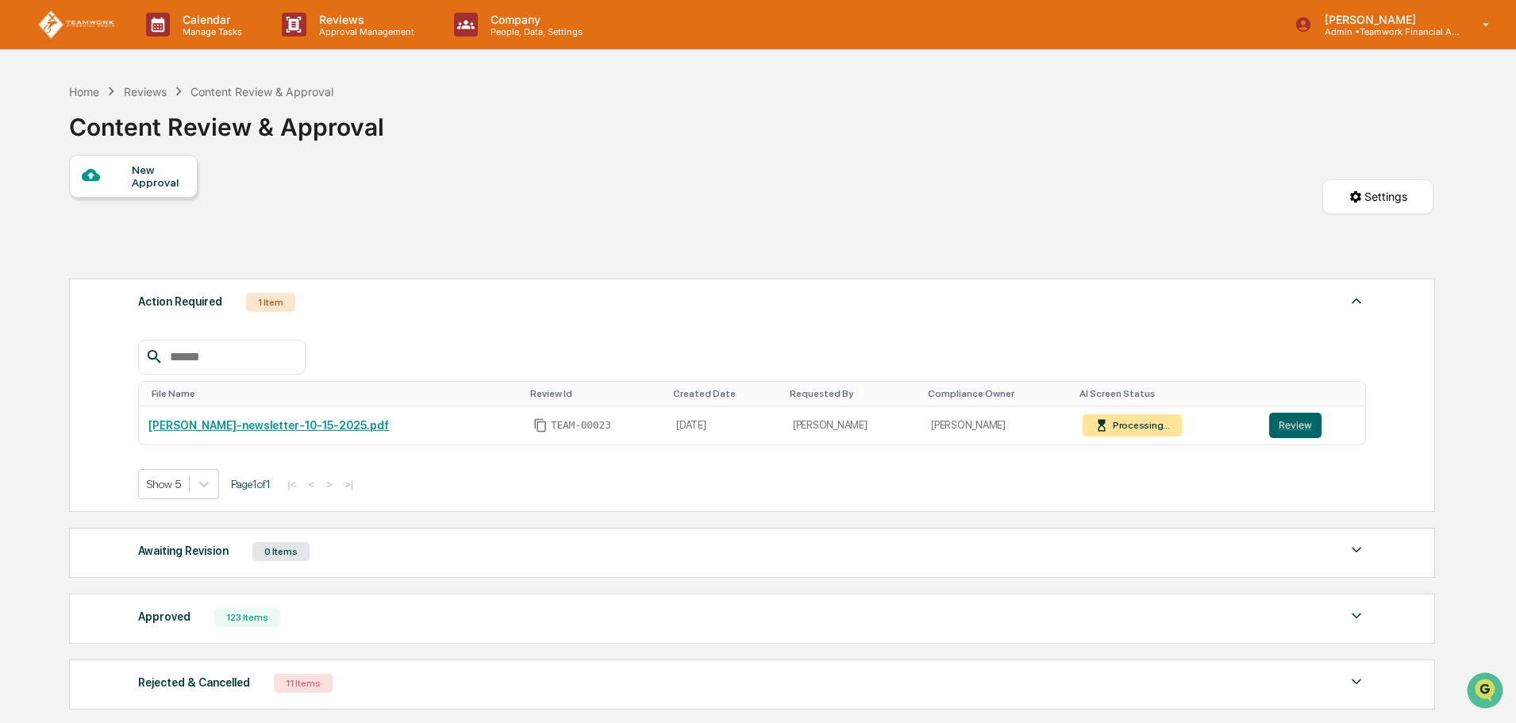
click at [1001, 217] on div "New Approval Settings" at bounding box center [751, 213] width 1364 height 116
